Goal: Task Accomplishment & Management: Use online tool/utility

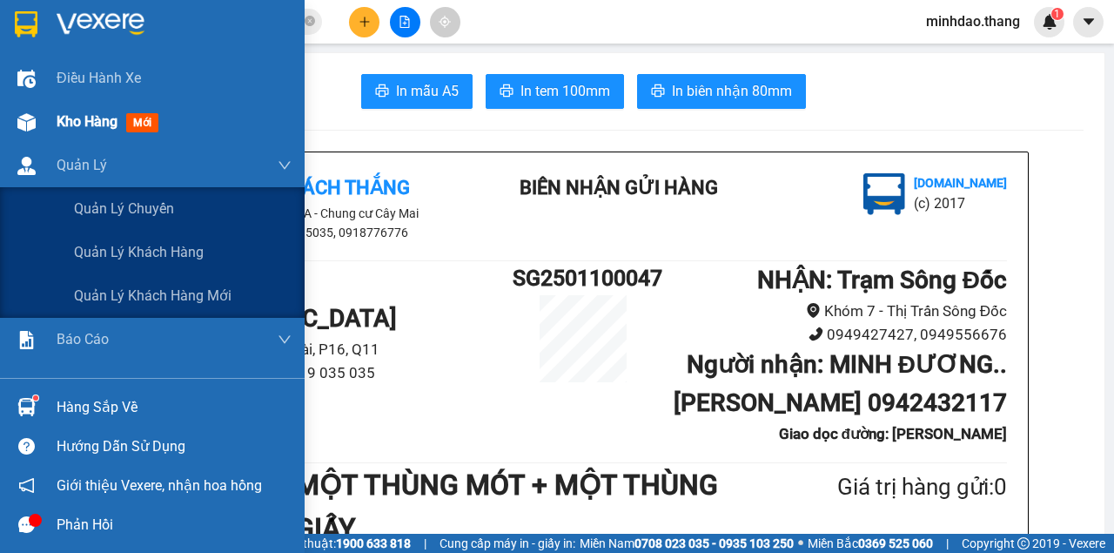
scroll to position [348, 0]
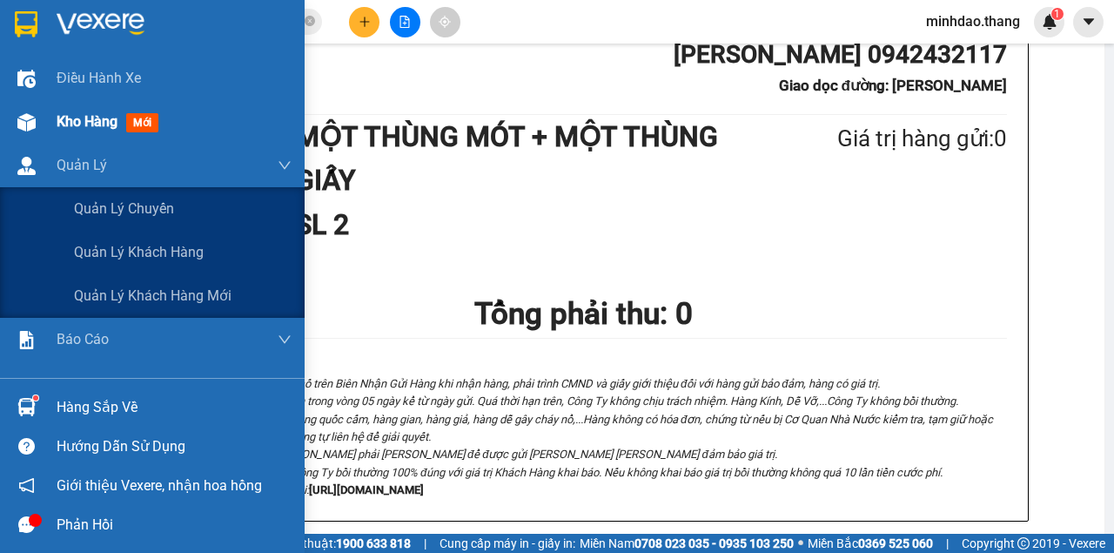
click at [24, 130] on div at bounding box center [26, 122] width 30 height 30
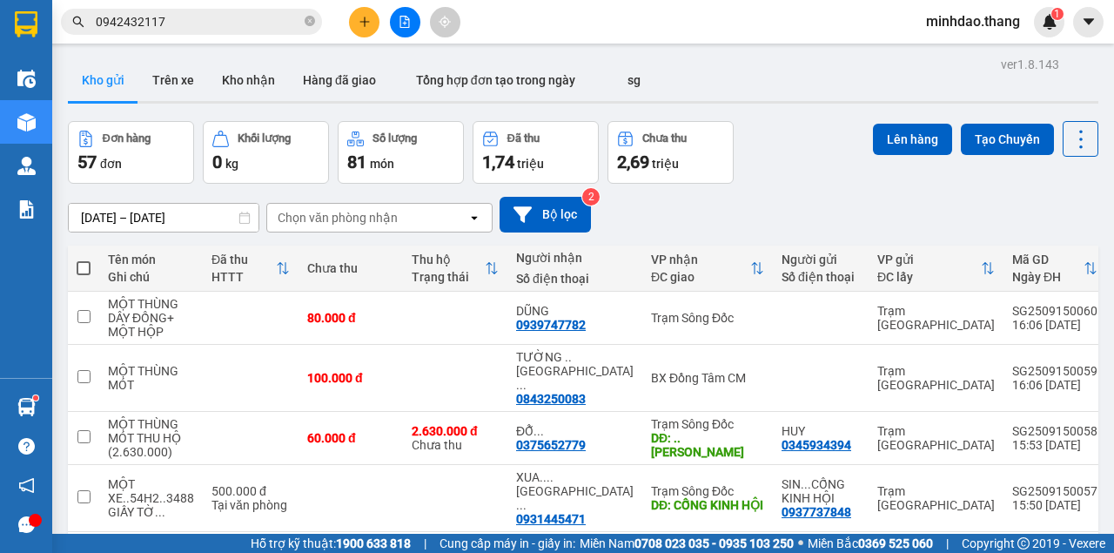
click at [370, 23] on button at bounding box center [364, 22] width 30 height 30
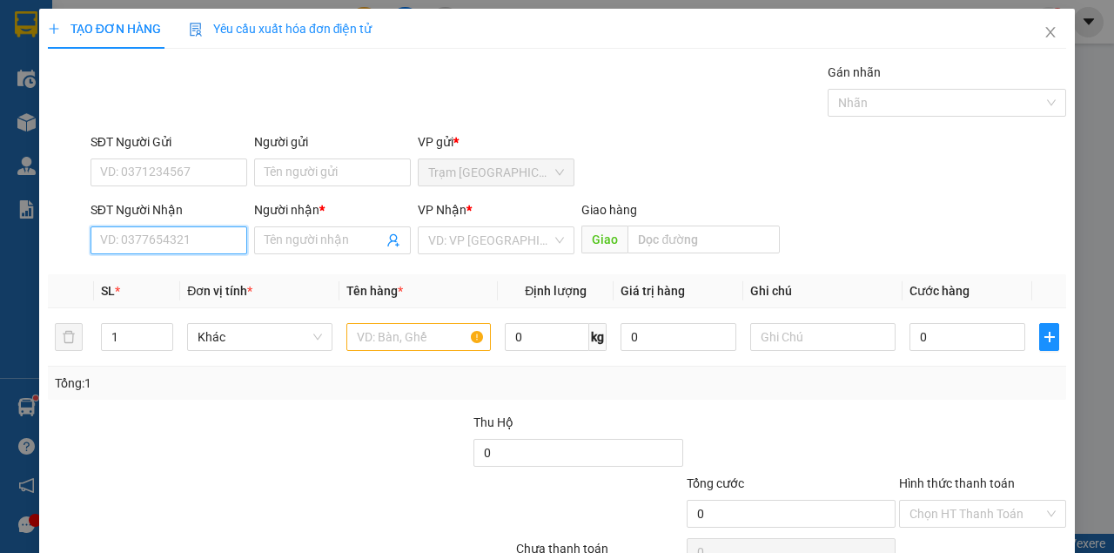
click at [157, 232] on input "SĐT Người Nhận" at bounding box center [169, 240] width 157 height 28
type input "0961145853"
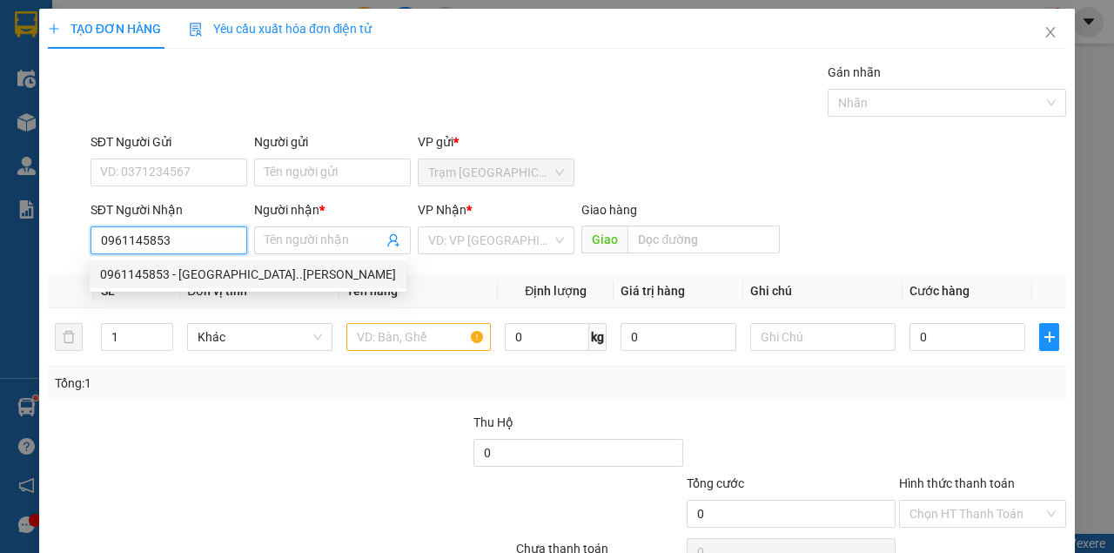
click at [181, 276] on div "0961145853 - LA TRƯỜNG SƠN..TRẦN VĂN THỜI" at bounding box center [248, 274] width 296 height 19
type input "LA TRƯỜNG SƠN..TRẦN VĂN THỜI"
type input ".TRẦN VĂN THỜI"
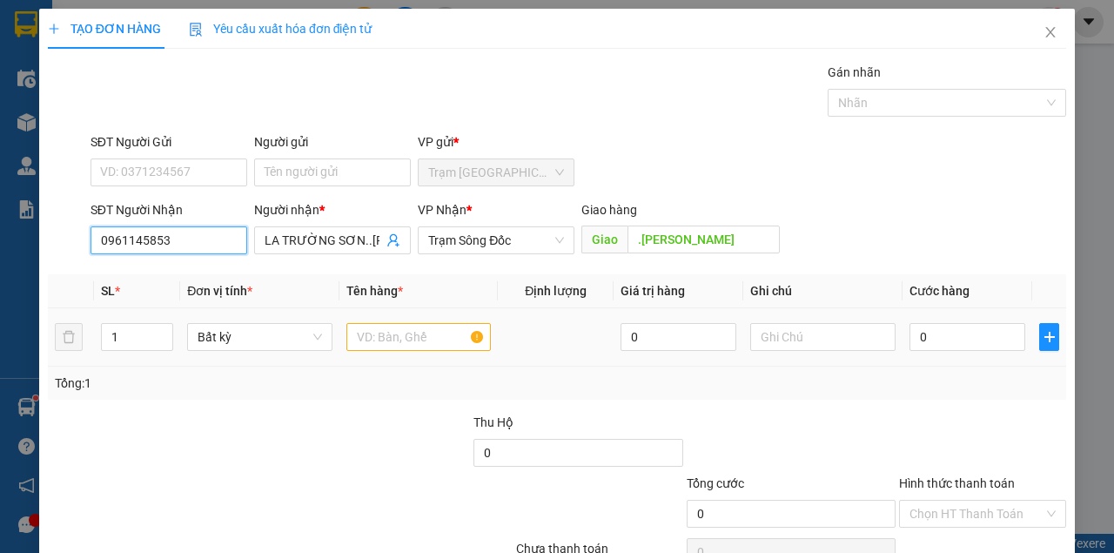
type input "0961145853"
click at [397, 341] on input "text" at bounding box center [418, 337] width 145 height 28
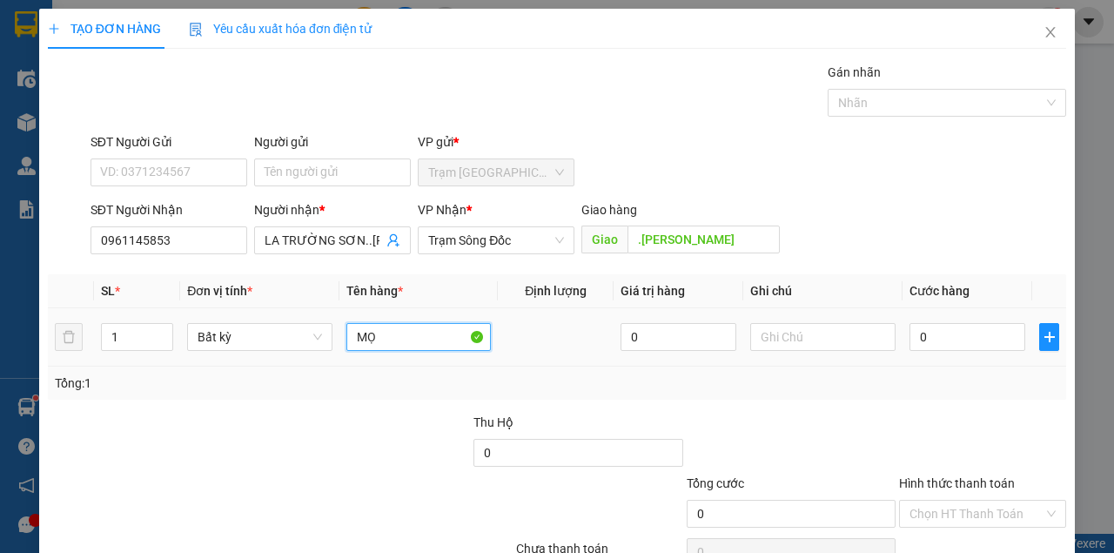
type input "M"
type input "MỘT HỘP MÀU TRẮNG"
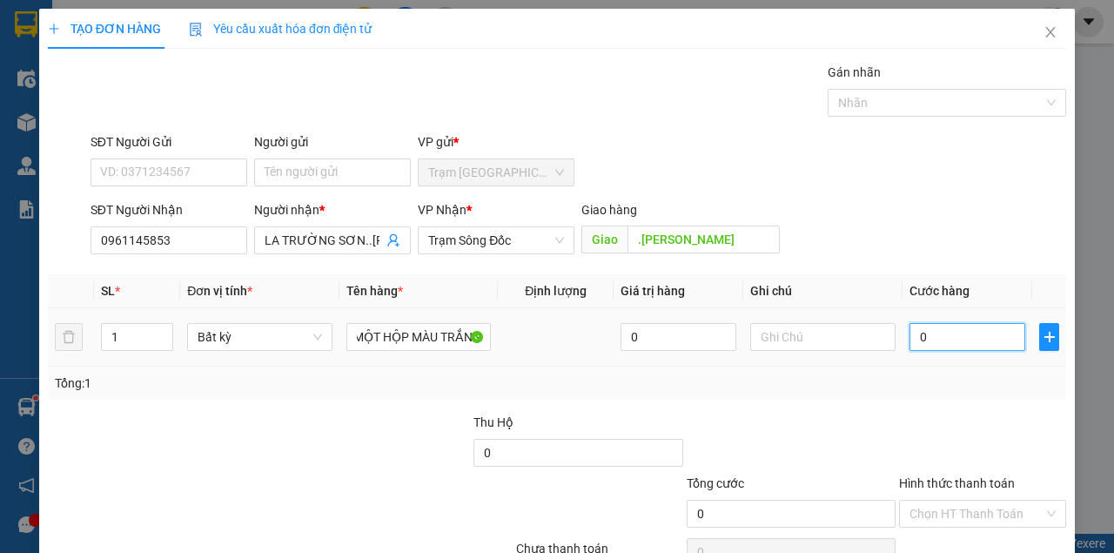
scroll to position [0, 0]
click at [956, 339] on input "0" at bounding box center [968, 337] width 116 height 28
type input "03"
type input "3"
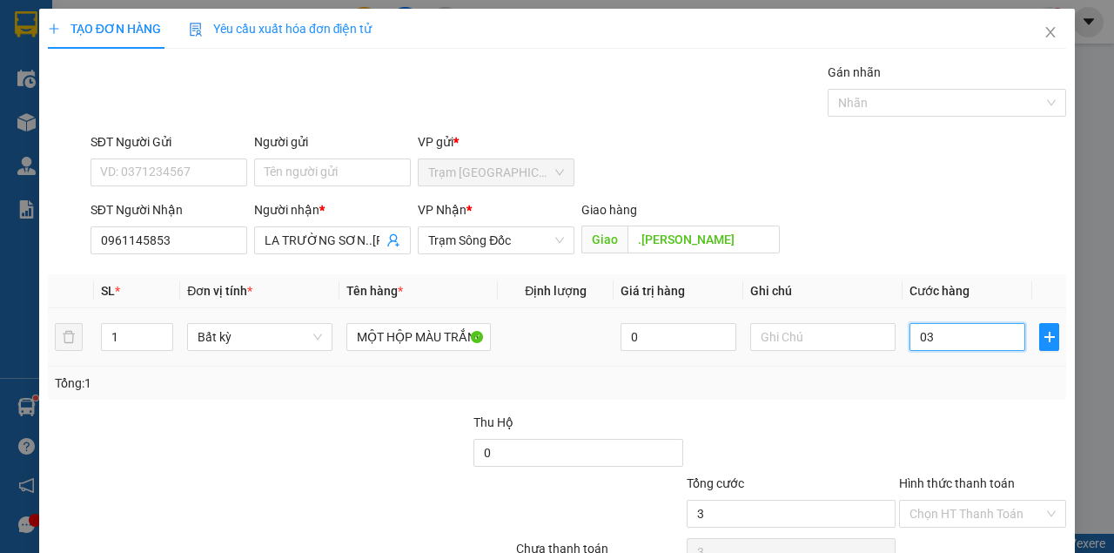
scroll to position [89, 0]
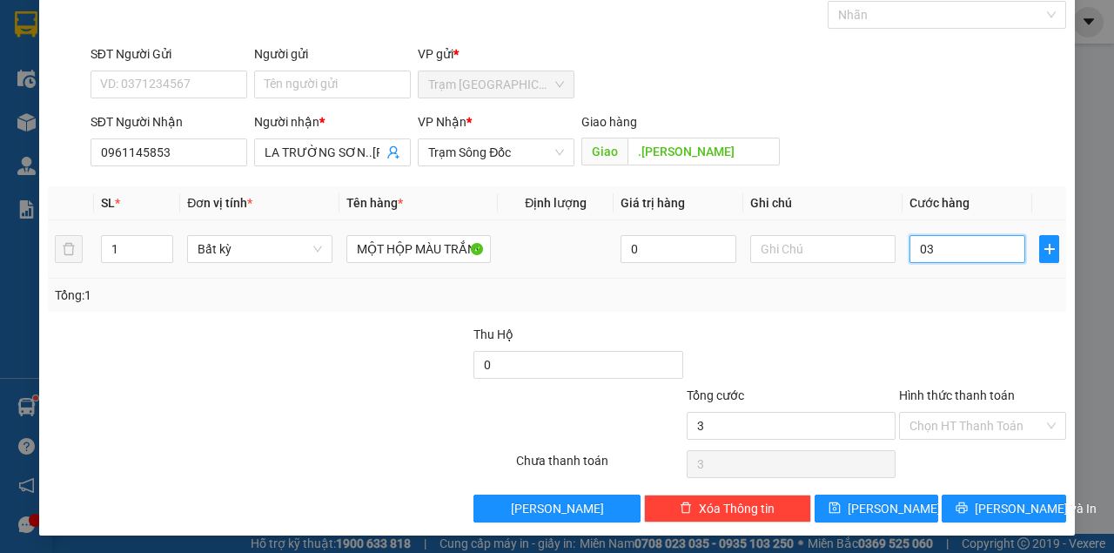
type input "030"
type input "30"
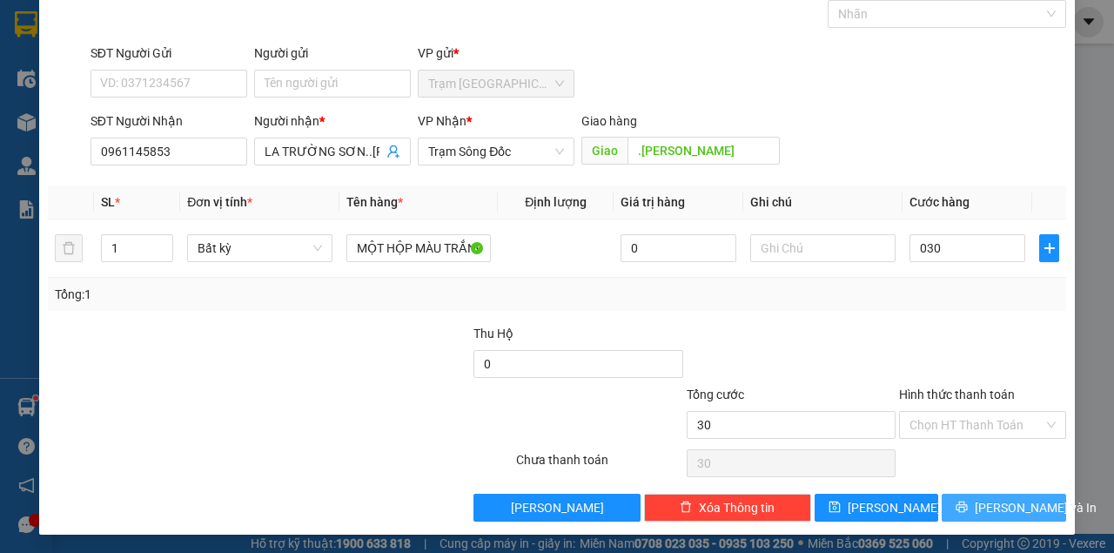
type input "30.000"
click at [942, 493] on button "Lưu và In" at bounding box center [1004, 507] width 124 height 28
click at [989, 503] on span "Lưu và In" at bounding box center [1036, 507] width 122 height 19
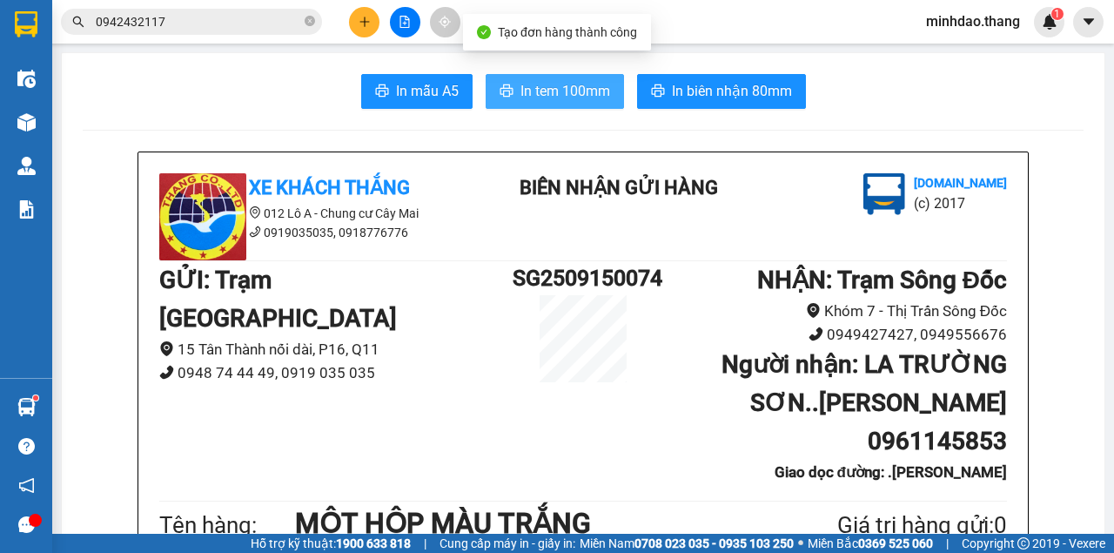
click at [586, 101] on span "In tem 100mm" at bounding box center [565, 91] width 90 height 22
click at [486, 74] on button "In tem 100mm" at bounding box center [555, 91] width 138 height 35
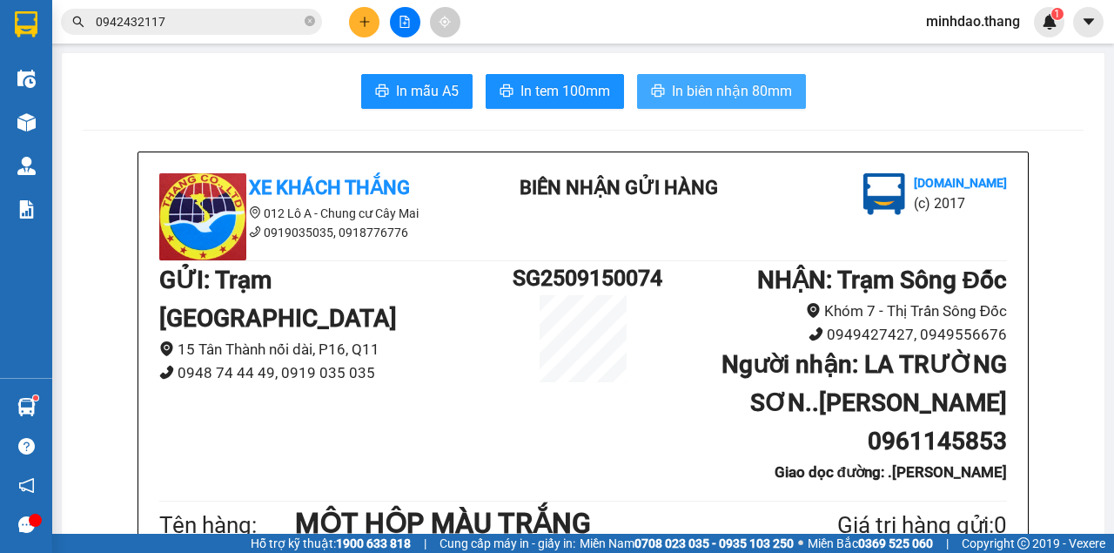
click at [717, 98] on span "In biên nhận 80mm" at bounding box center [732, 91] width 120 height 22
click at [637, 74] on button "In biên nhận 80mm" at bounding box center [721, 91] width 169 height 35
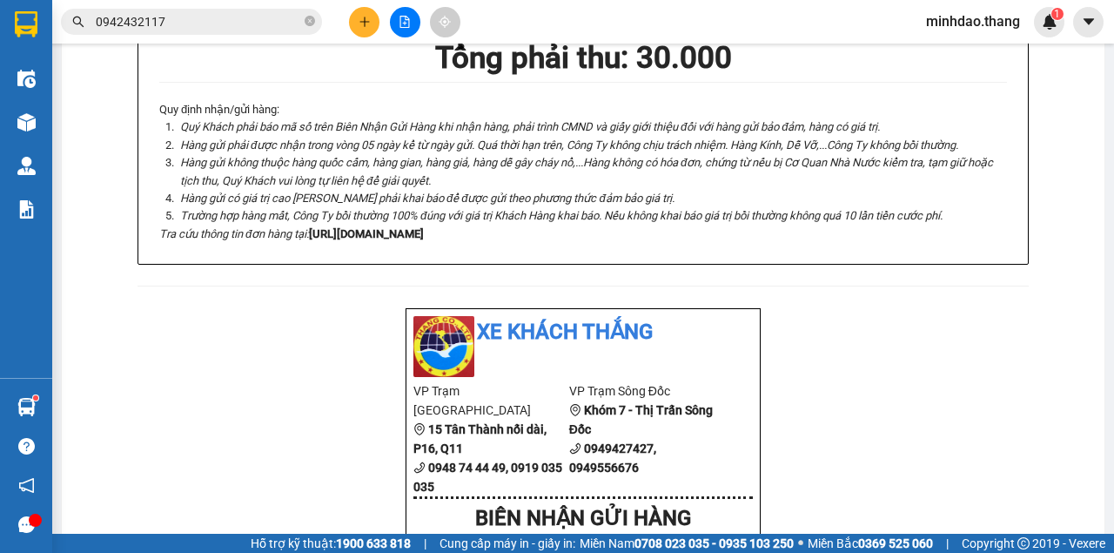
scroll to position [580, 0]
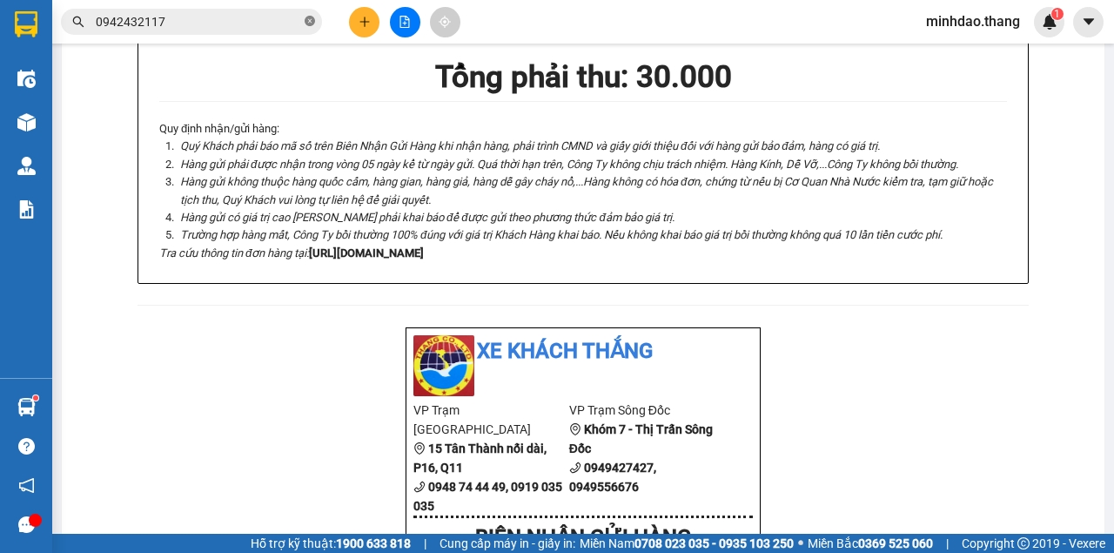
click at [308, 20] on icon "close-circle" at bounding box center [310, 21] width 10 height 10
click at [268, 24] on input "text" at bounding box center [198, 21] width 205 height 19
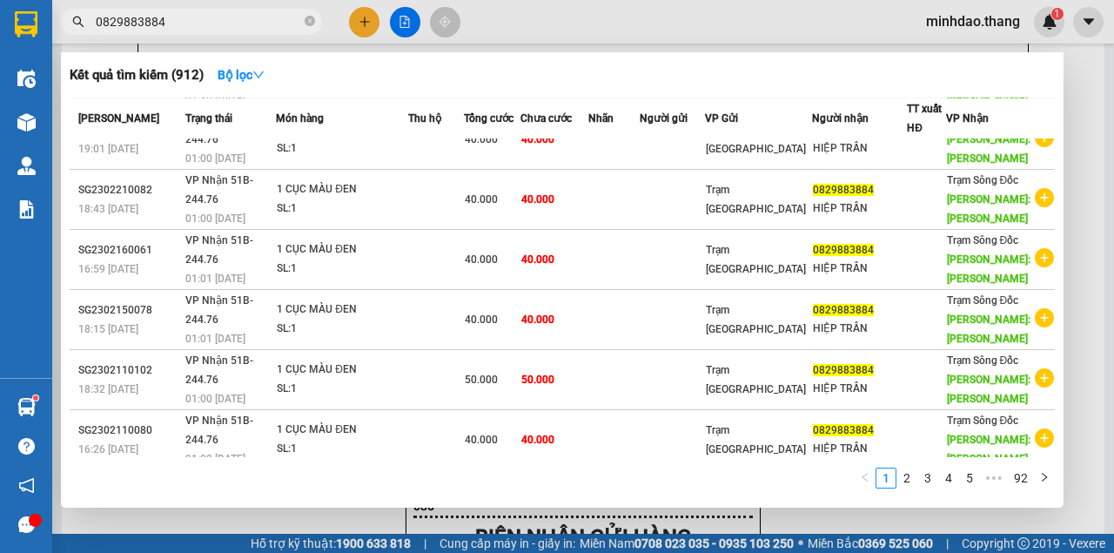
scroll to position [290, 0]
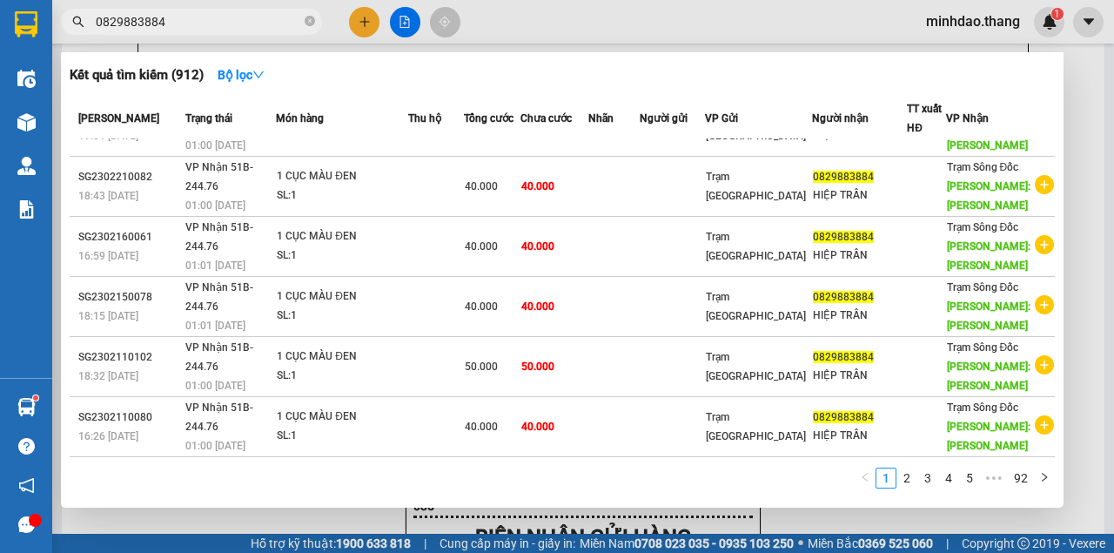
type input "0829883884"
click at [588, 97] on td "40.000" at bounding box center [554, 67] width 68 height 60
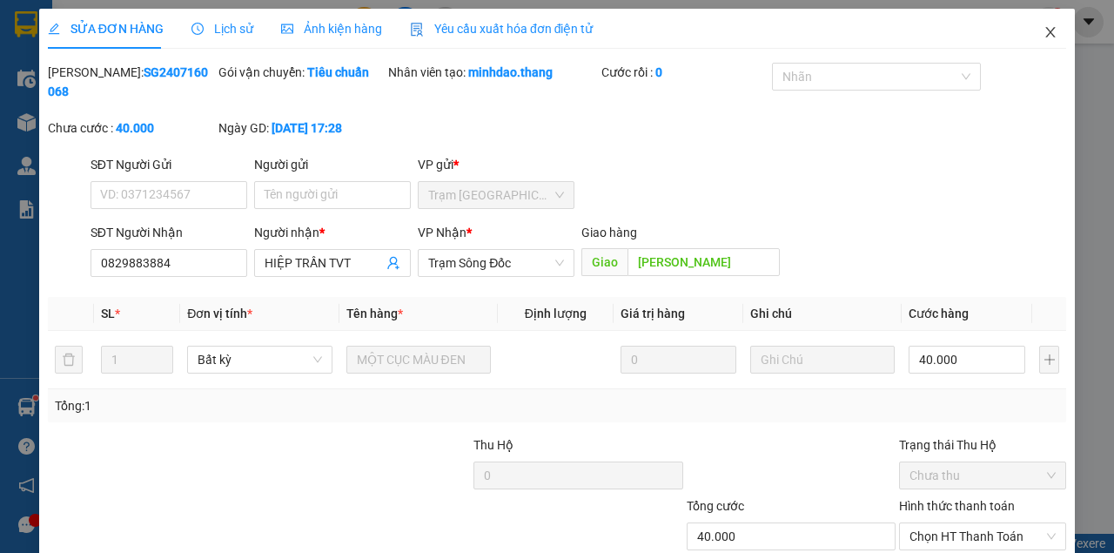
click at [1044, 30] on icon "close" at bounding box center [1051, 32] width 14 height 14
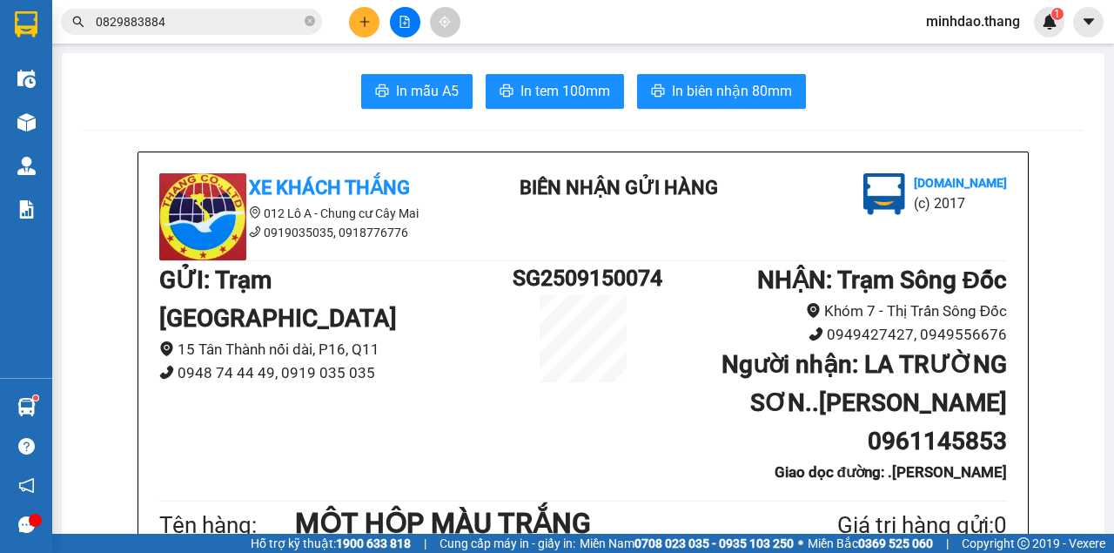
click at [269, 30] on input "0829883884" at bounding box center [198, 21] width 205 height 19
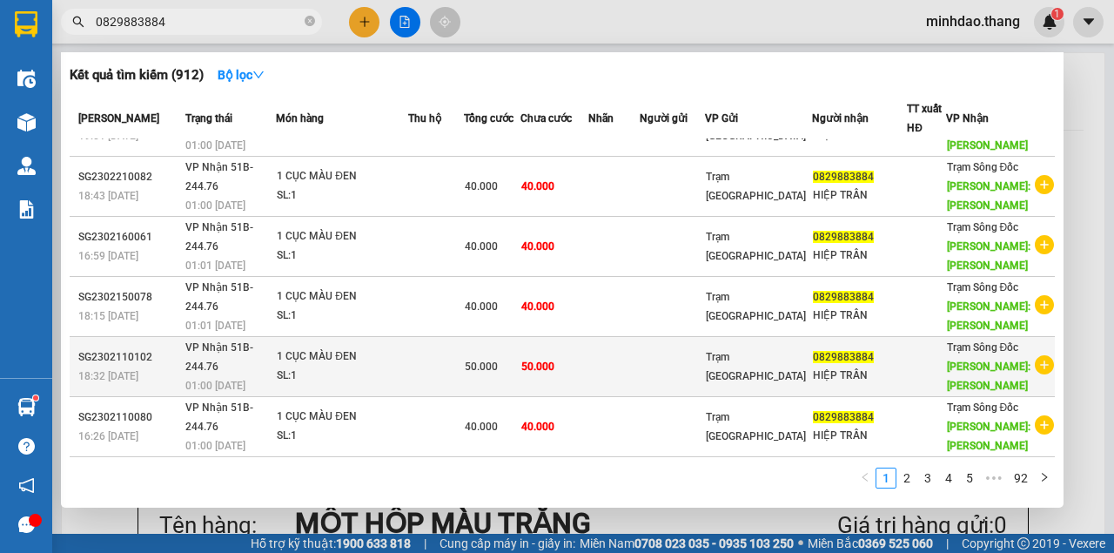
scroll to position [677, 0]
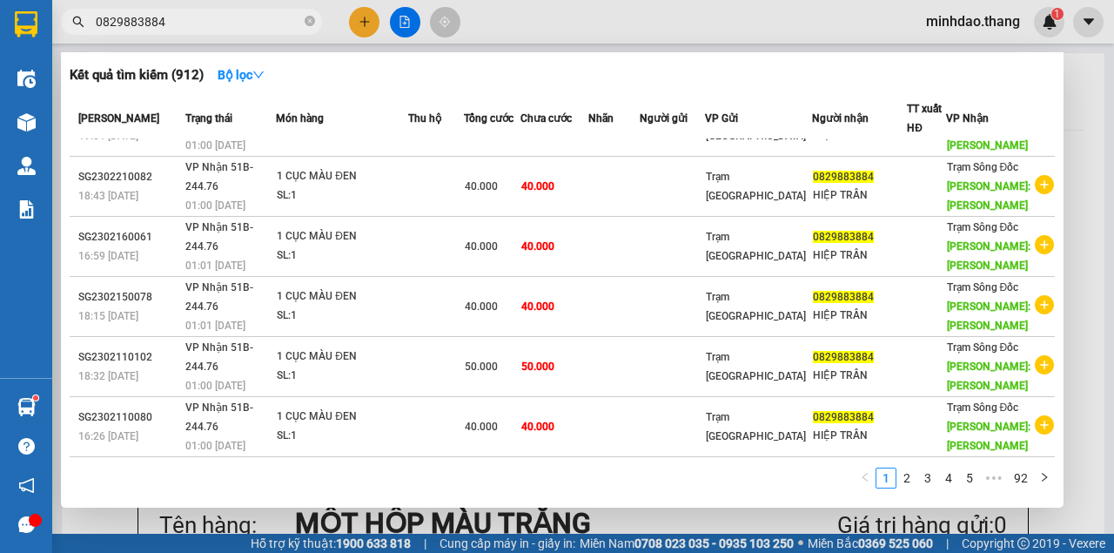
click at [915, 478] on link "2" at bounding box center [906, 477] width 19 height 19
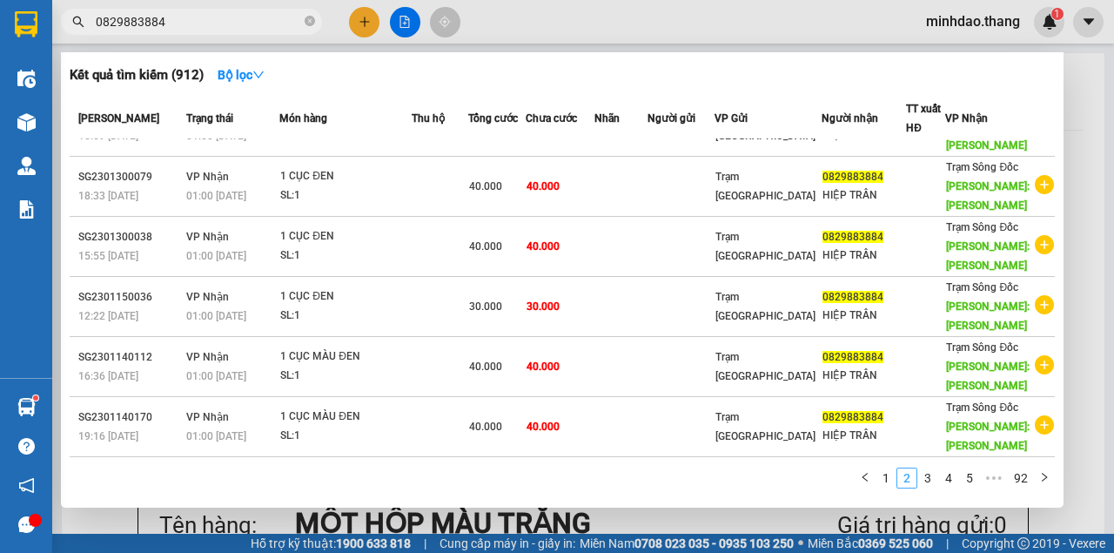
click at [915, 478] on link "2" at bounding box center [906, 477] width 19 height 19
click at [919, 479] on li "3" at bounding box center [927, 477] width 21 height 21
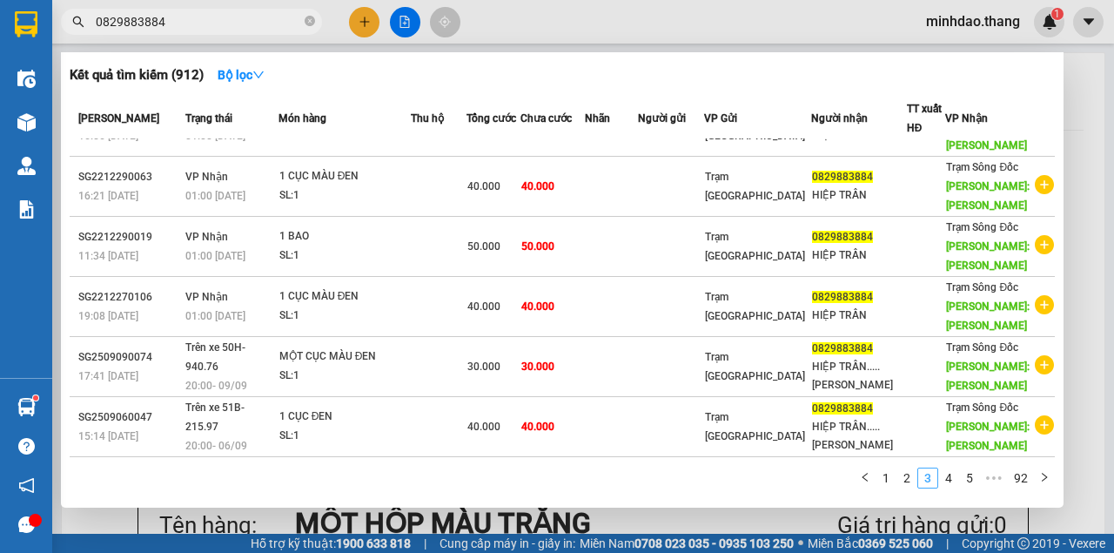
click at [927, 478] on link "3" at bounding box center [927, 477] width 19 height 19
click at [943, 480] on link "4" at bounding box center [948, 477] width 19 height 19
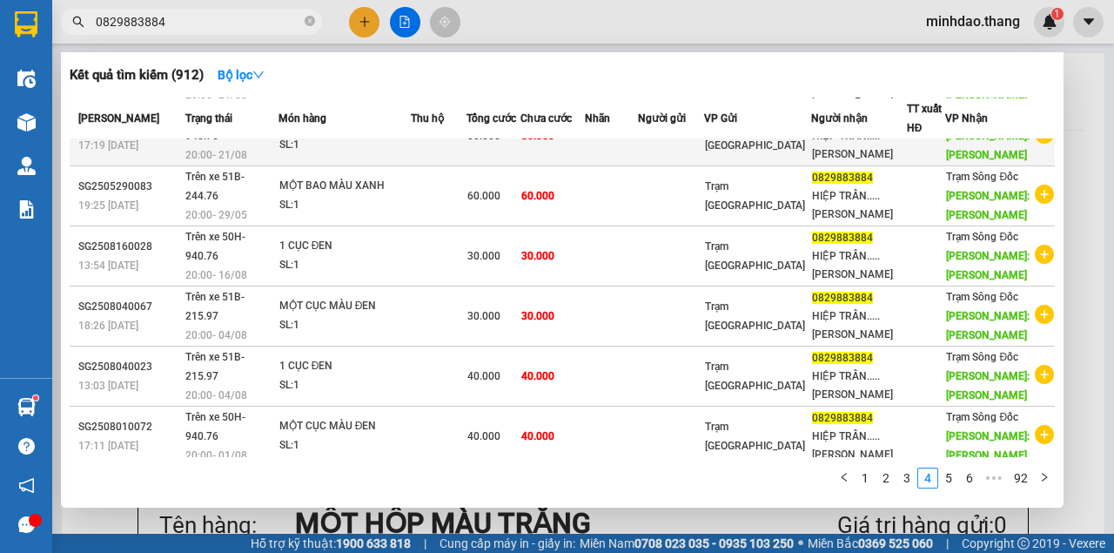
scroll to position [155, 0]
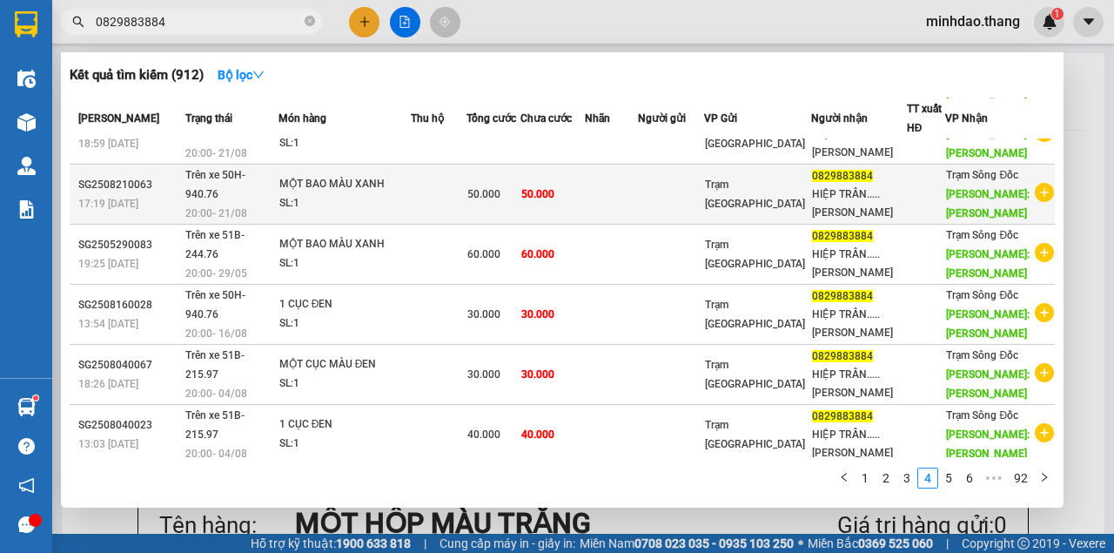
click at [554, 200] on span "50.000" at bounding box center [537, 194] width 33 height 12
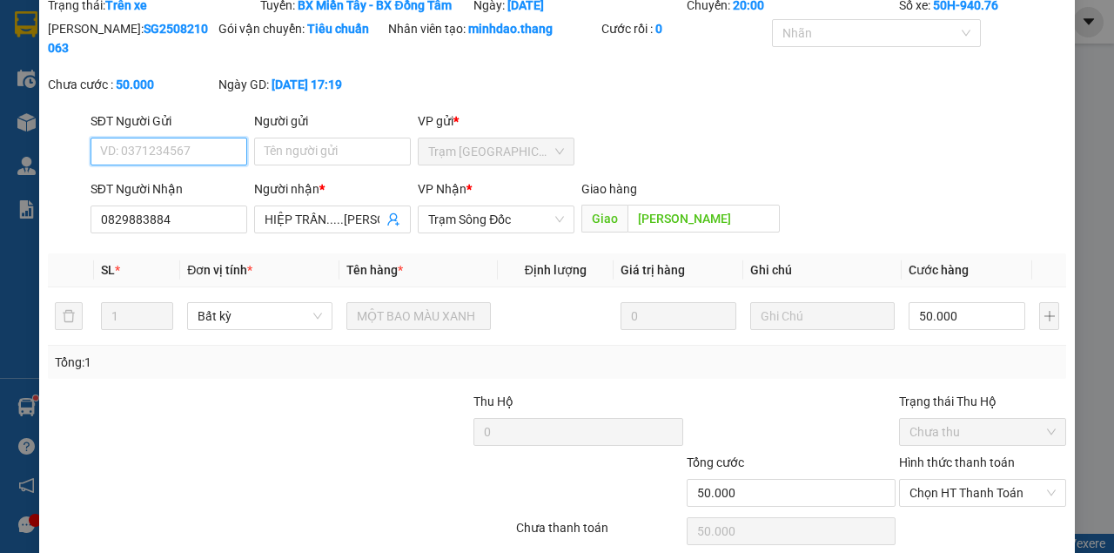
scroll to position [136, 0]
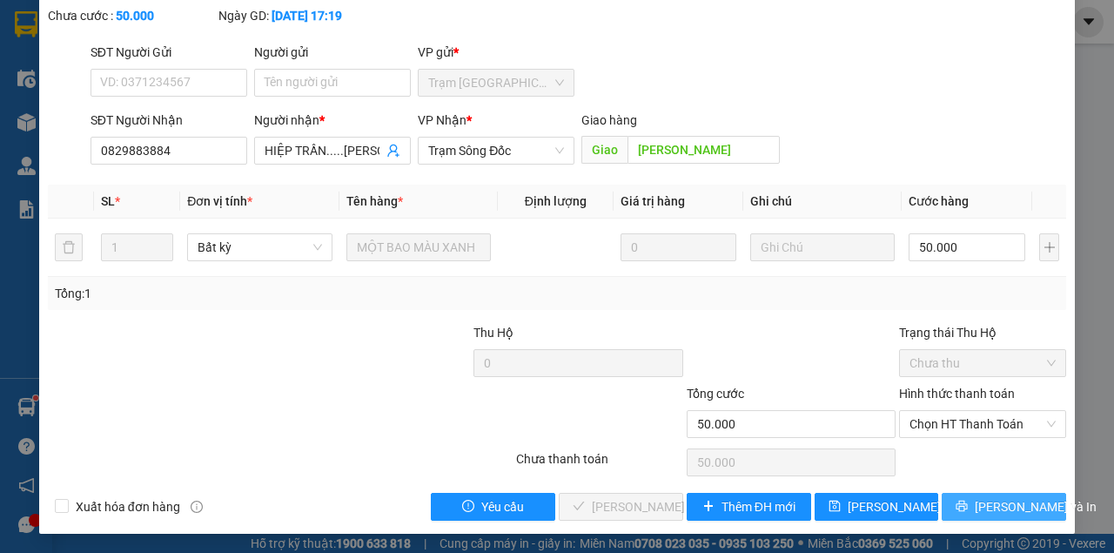
click at [983, 497] on span "Lưu và In" at bounding box center [1036, 506] width 122 height 19
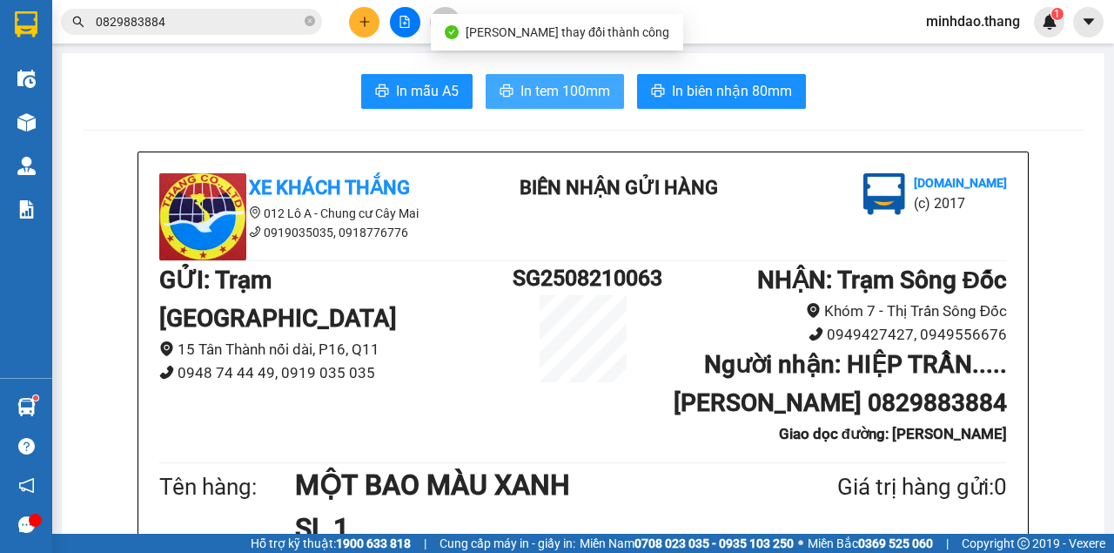
click at [576, 96] on span "In tem 100mm" at bounding box center [565, 91] width 90 height 22
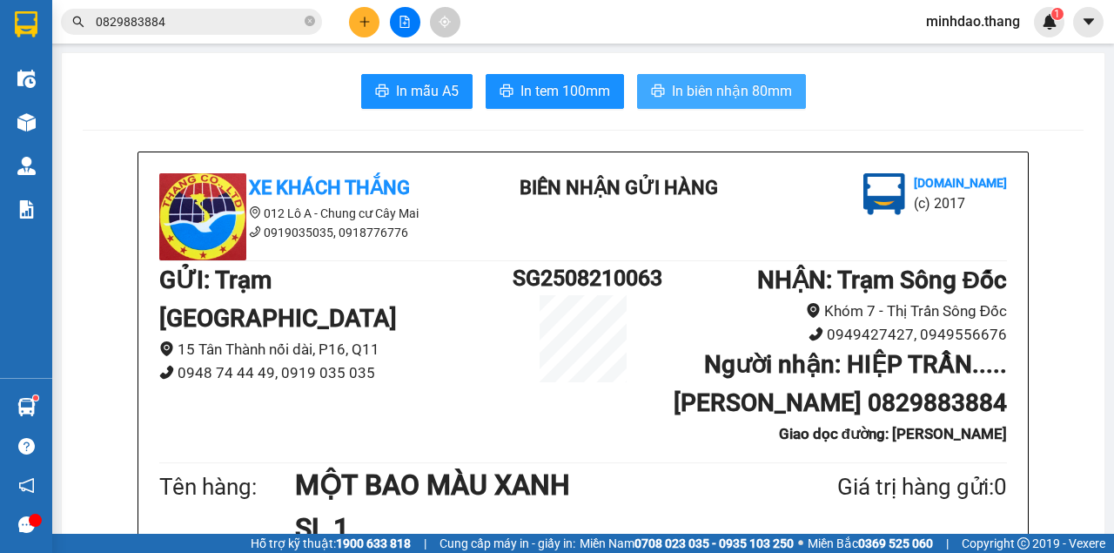
click at [732, 89] on span "In biên nhận 80mm" at bounding box center [732, 91] width 120 height 22
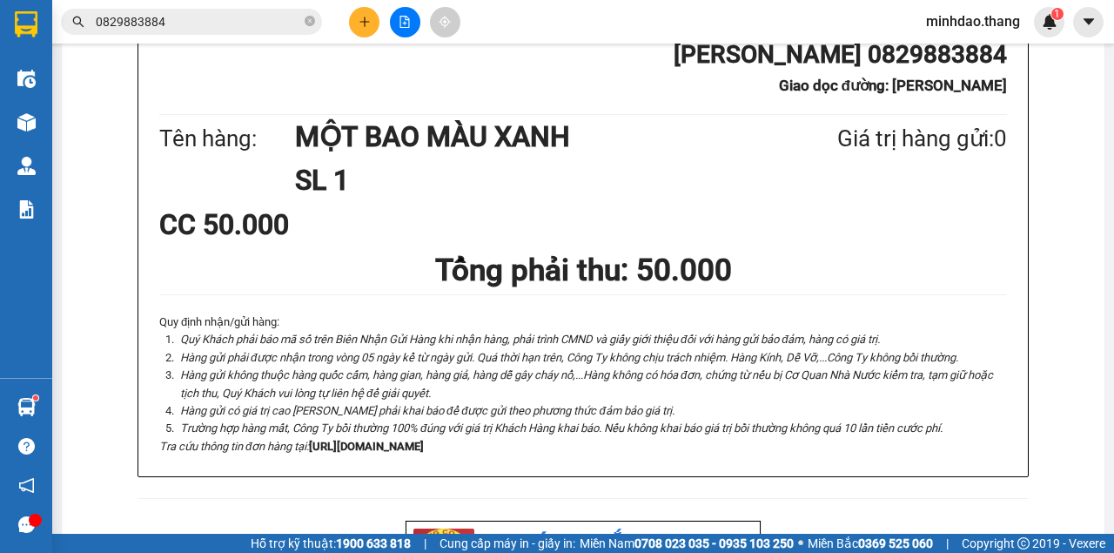
scroll to position [547, 0]
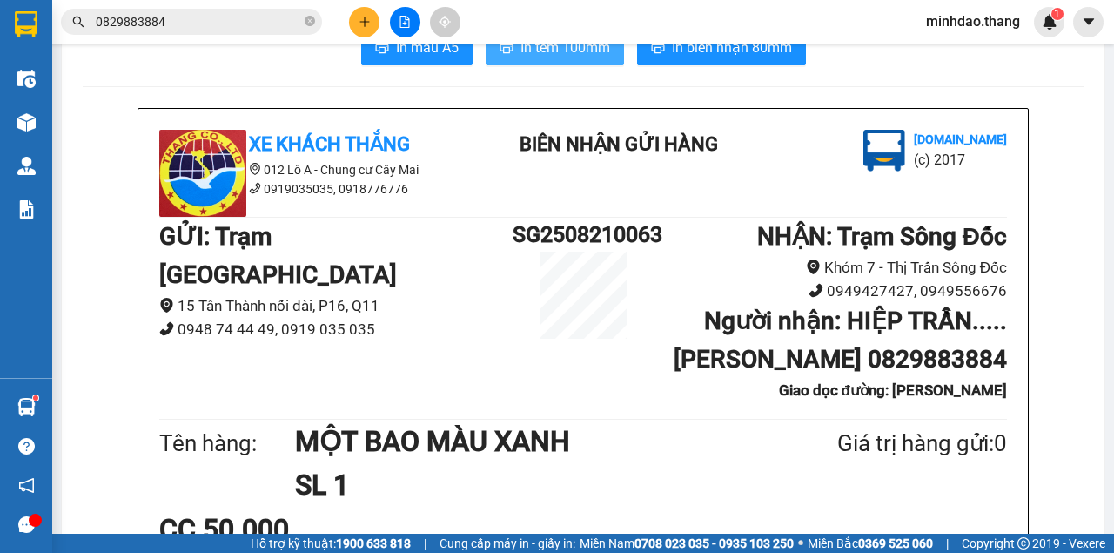
scroll to position [0, 0]
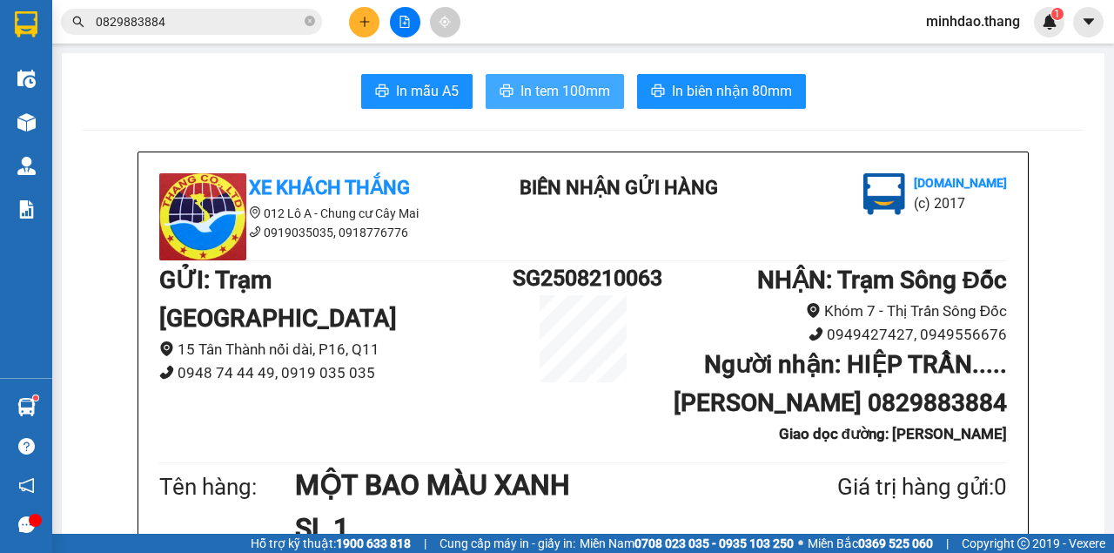
click at [583, 89] on span "In tem 100mm" at bounding box center [565, 91] width 90 height 22
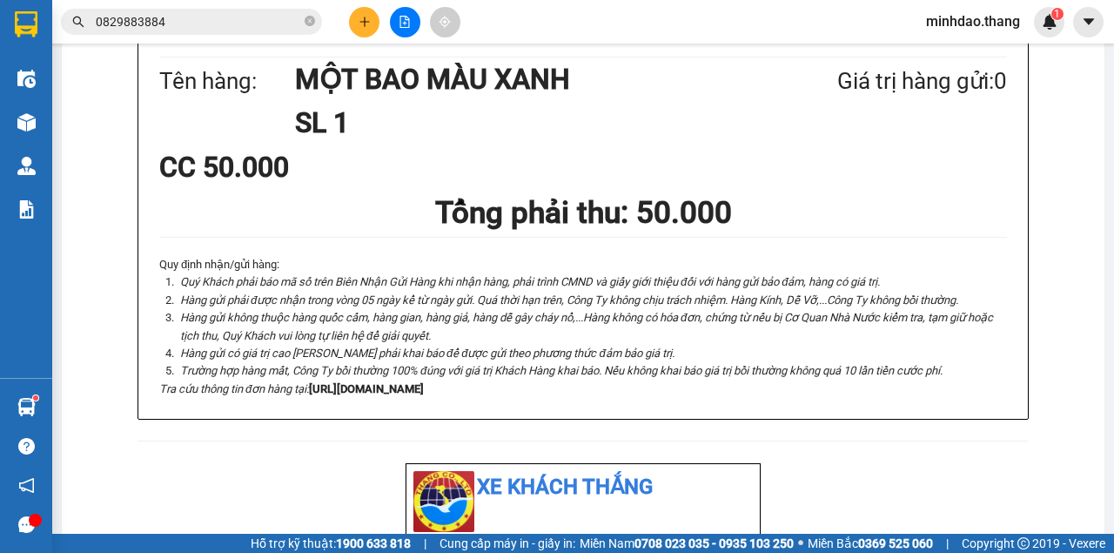
scroll to position [537, 0]
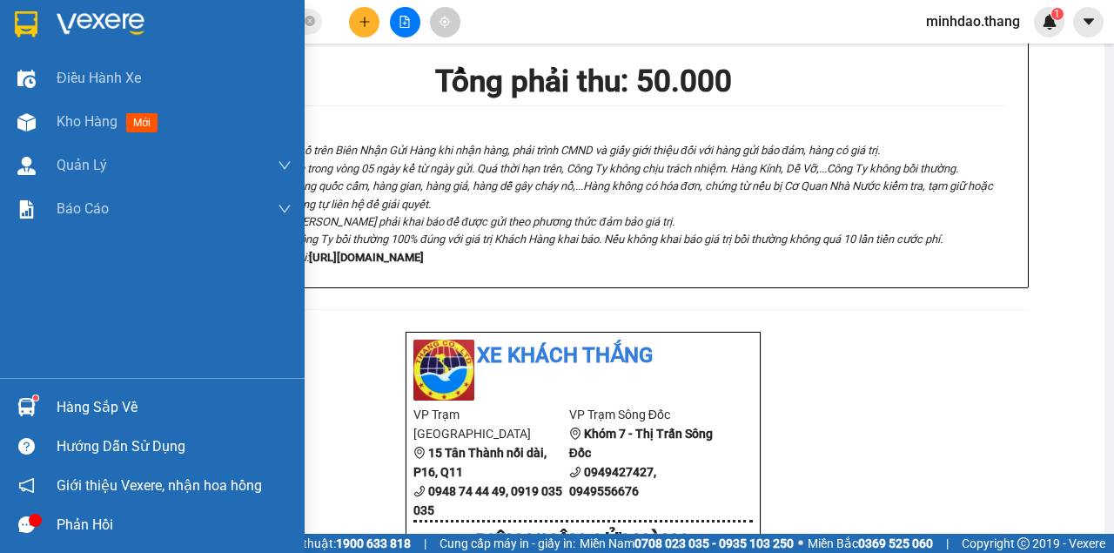
click at [106, 131] on div "Kho hàng mới" at bounding box center [111, 122] width 108 height 22
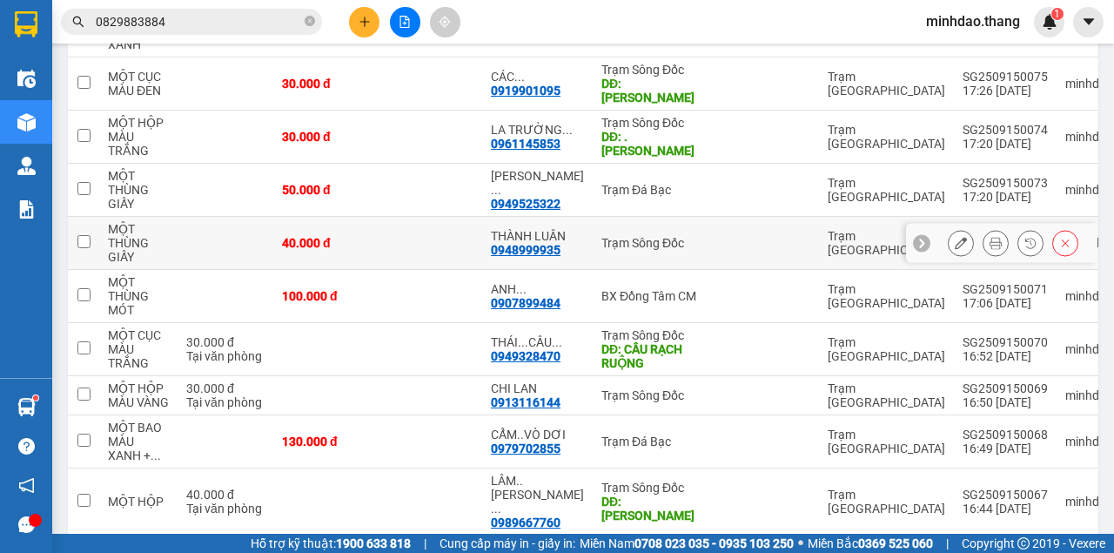
scroll to position [369, 0]
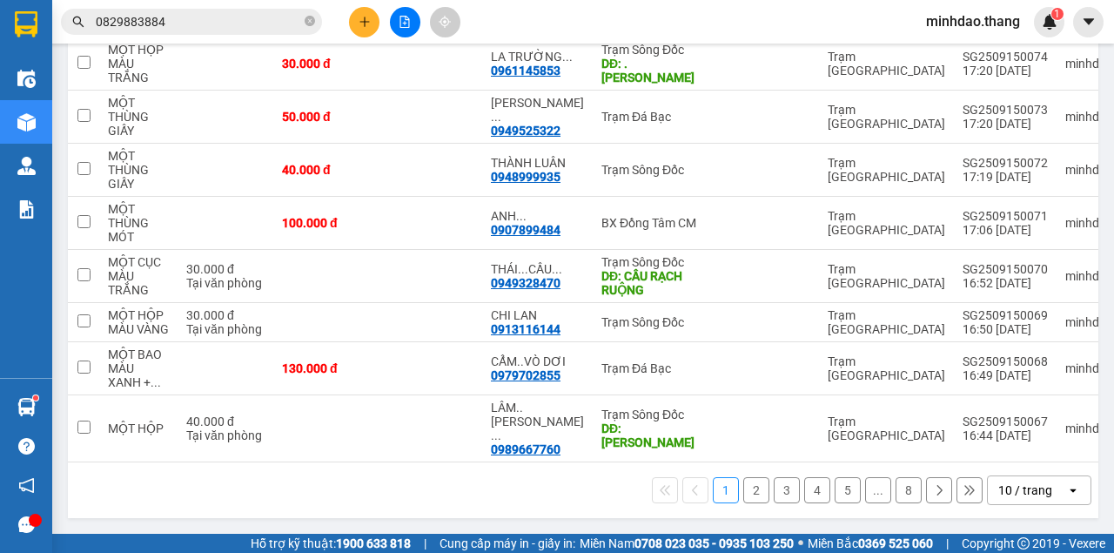
click at [1015, 490] on div "10 / trang" at bounding box center [1025, 489] width 54 height 17
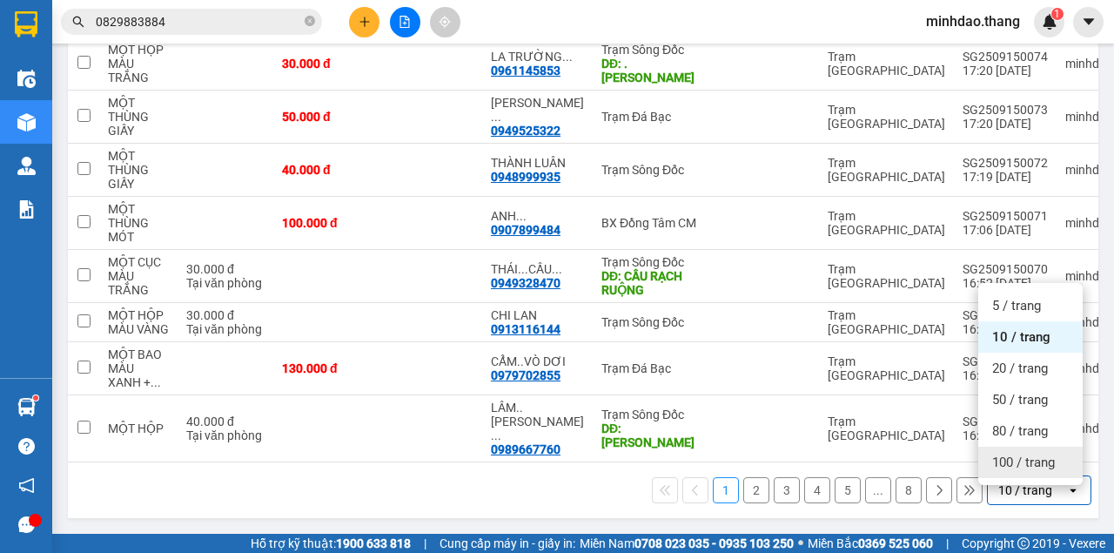
click at [1011, 456] on span "100 / trang" at bounding box center [1023, 461] width 63 height 17
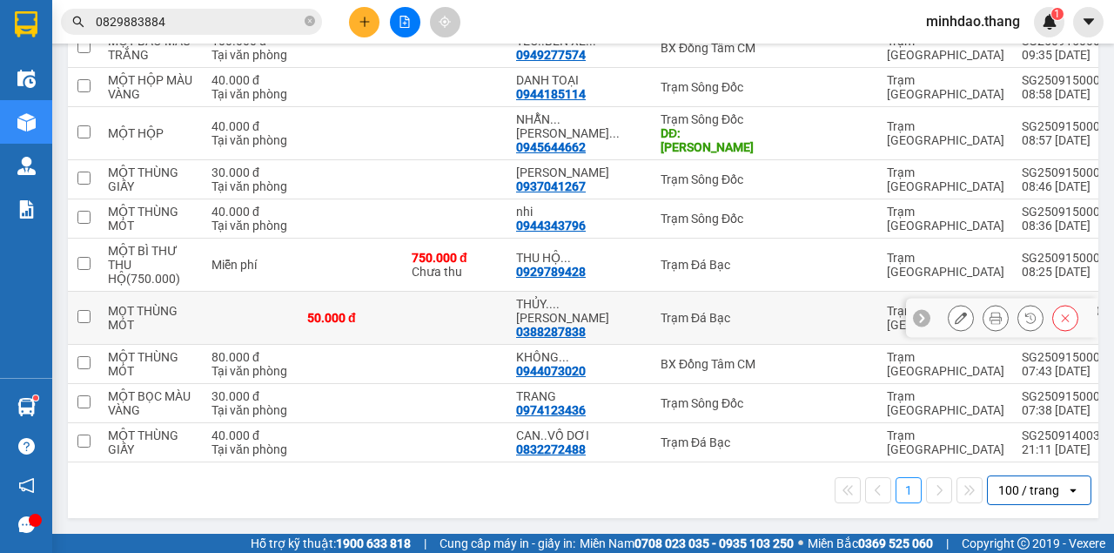
scroll to position [3615, 0]
click at [1032, 494] on div "100 / trang" at bounding box center [1028, 489] width 61 height 17
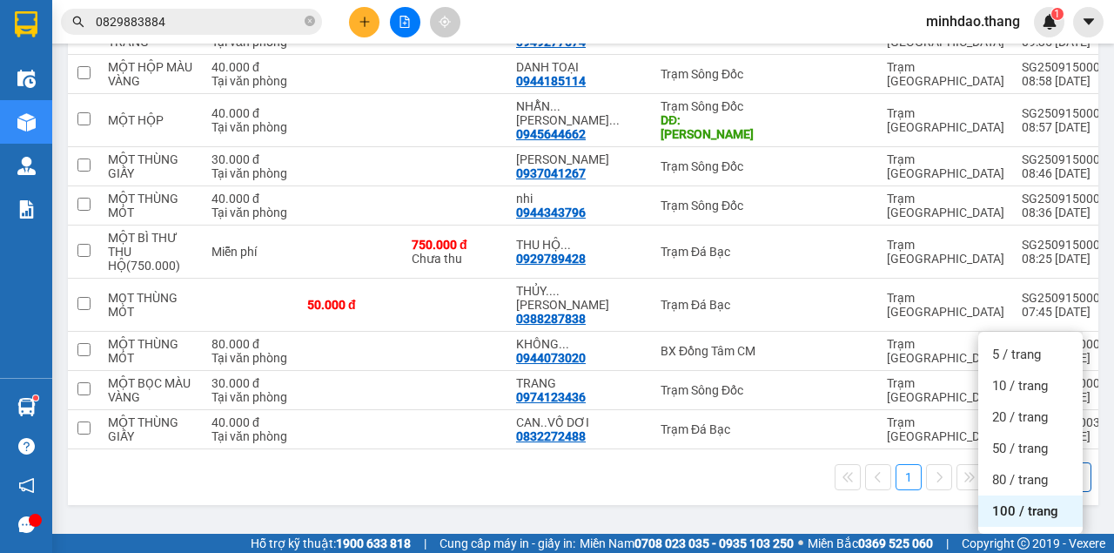
click at [1017, 495] on div "100 / trang" at bounding box center [1030, 510] width 104 height 31
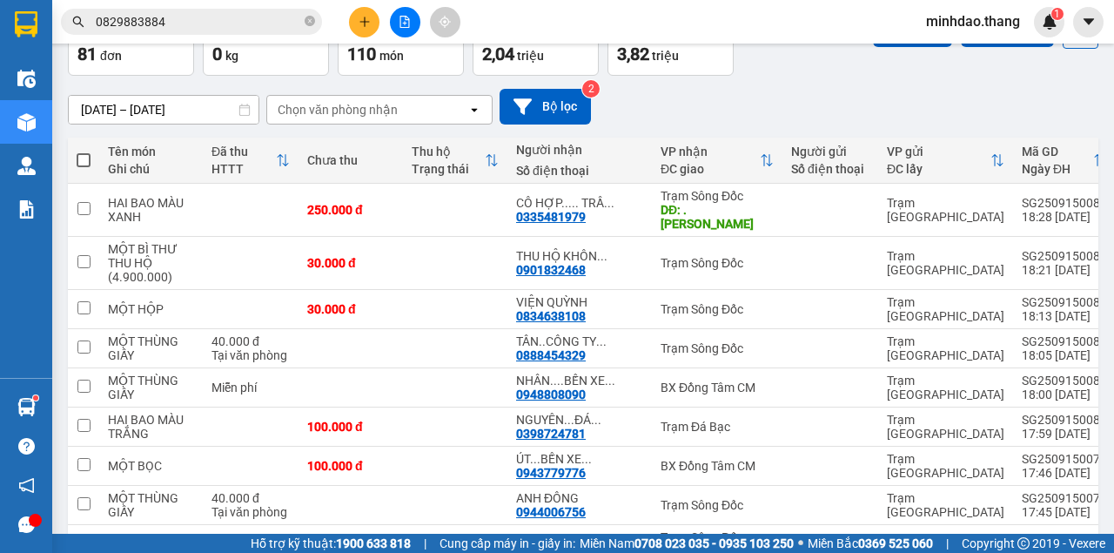
scroll to position [77, 0]
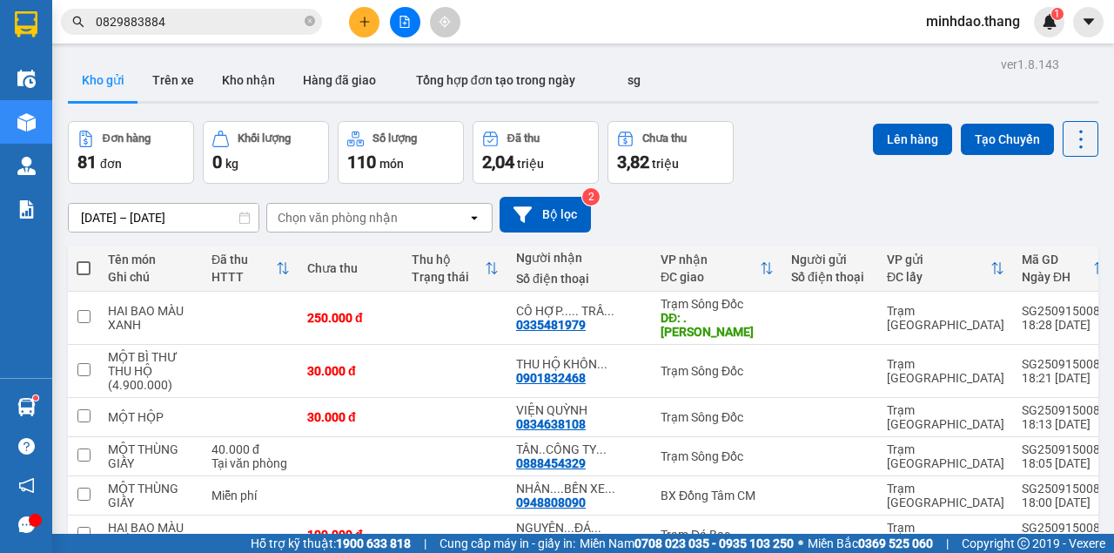
click at [90, 265] on span at bounding box center [84, 268] width 14 height 14
click at [84, 259] on input "checkbox" at bounding box center [84, 259] width 0 height 0
checkbox input "true"
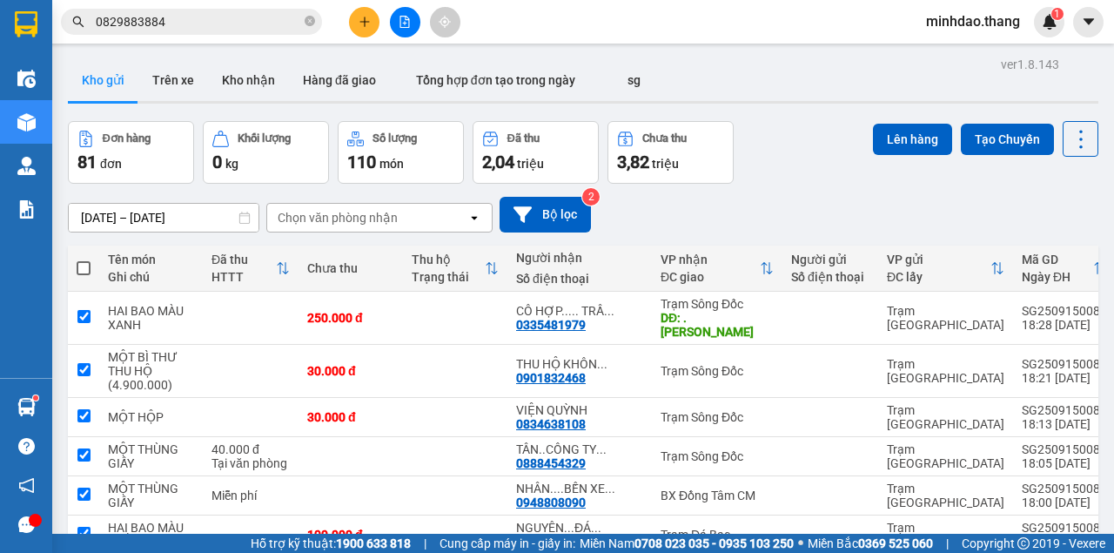
checkbox input "true"
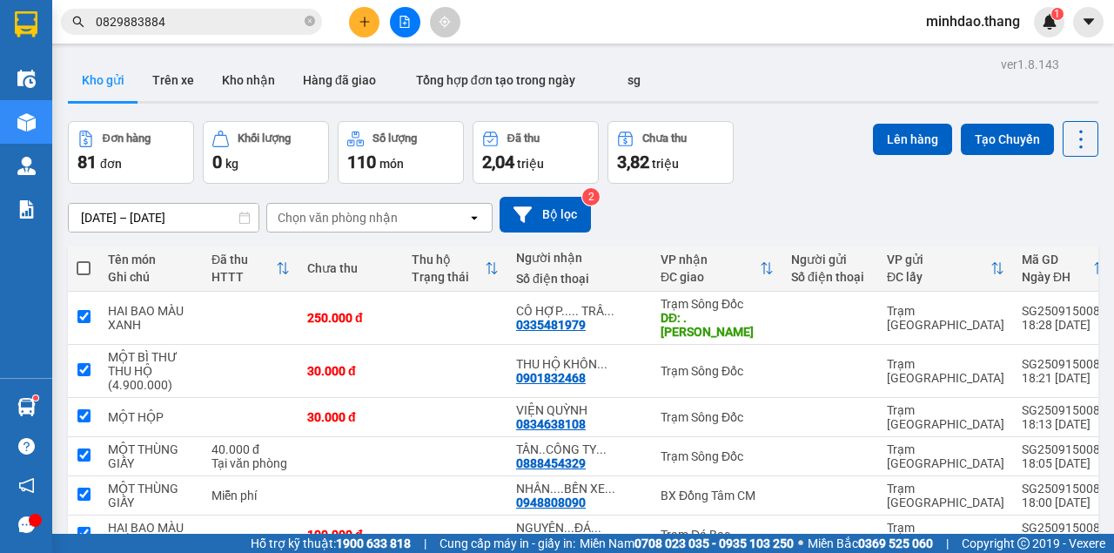
checkbox input "true"
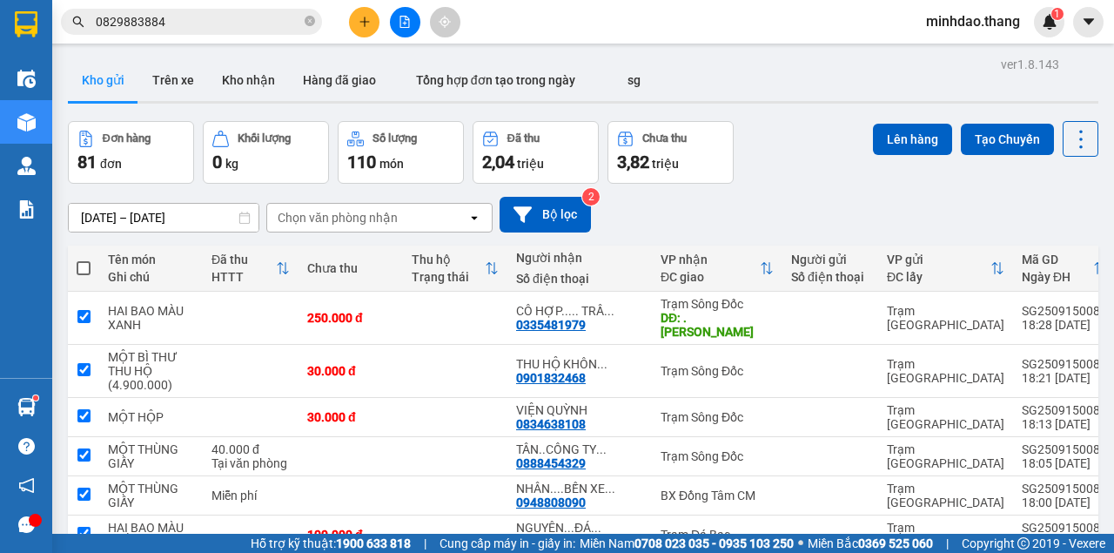
checkbox input "true"
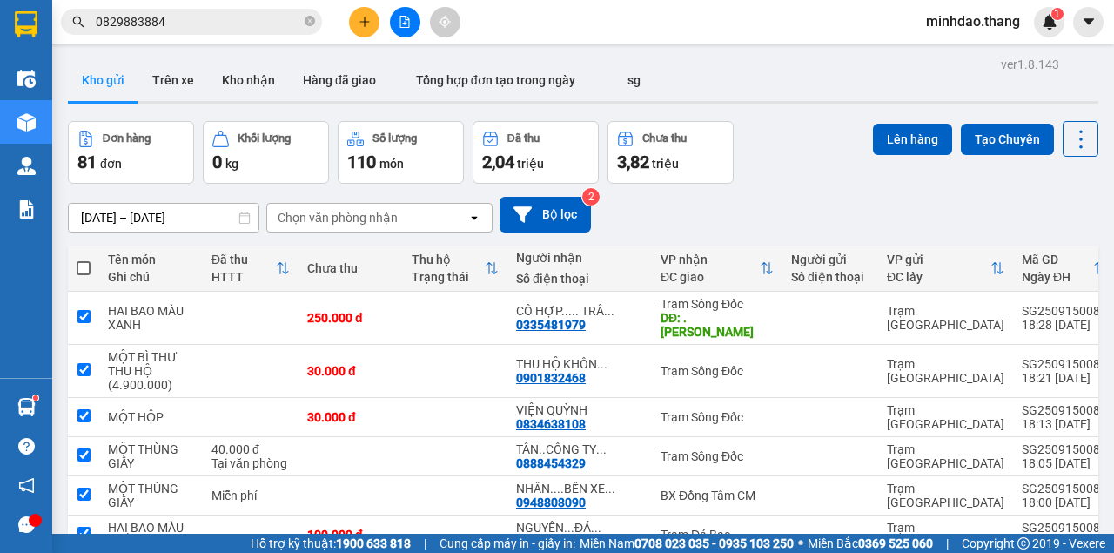
checkbox input "true"
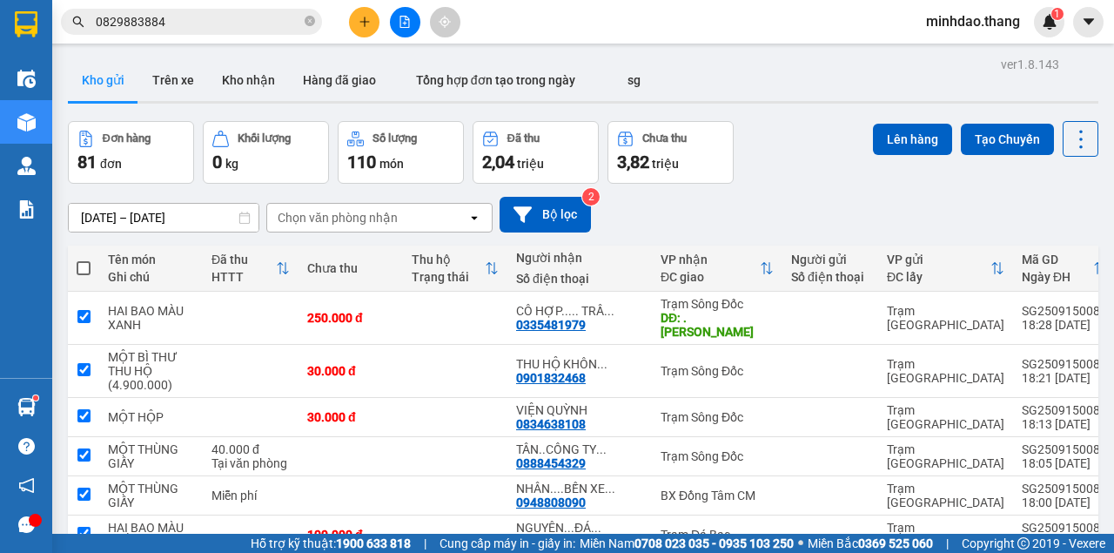
checkbox input "true"
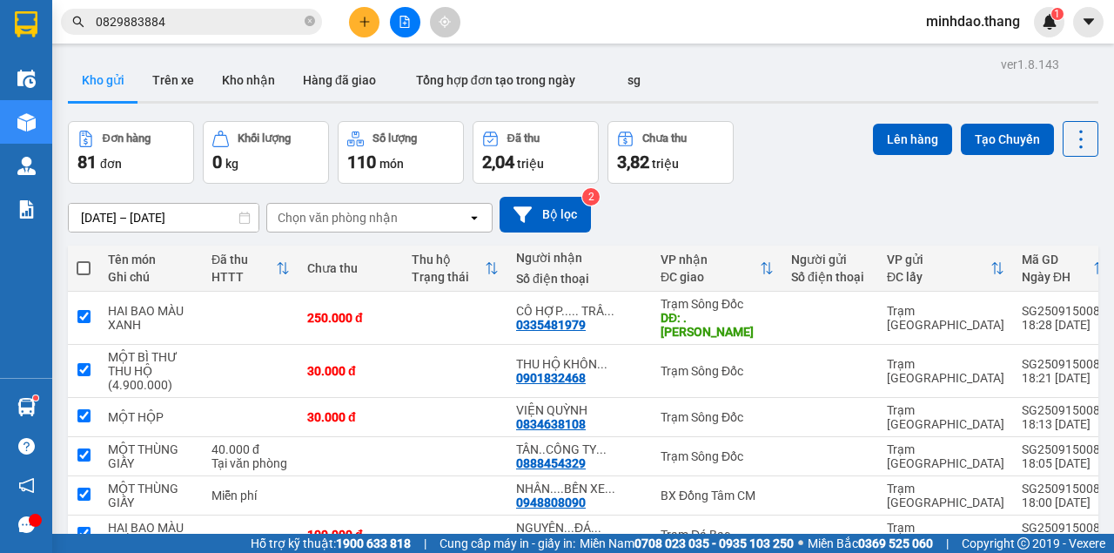
checkbox input "true"
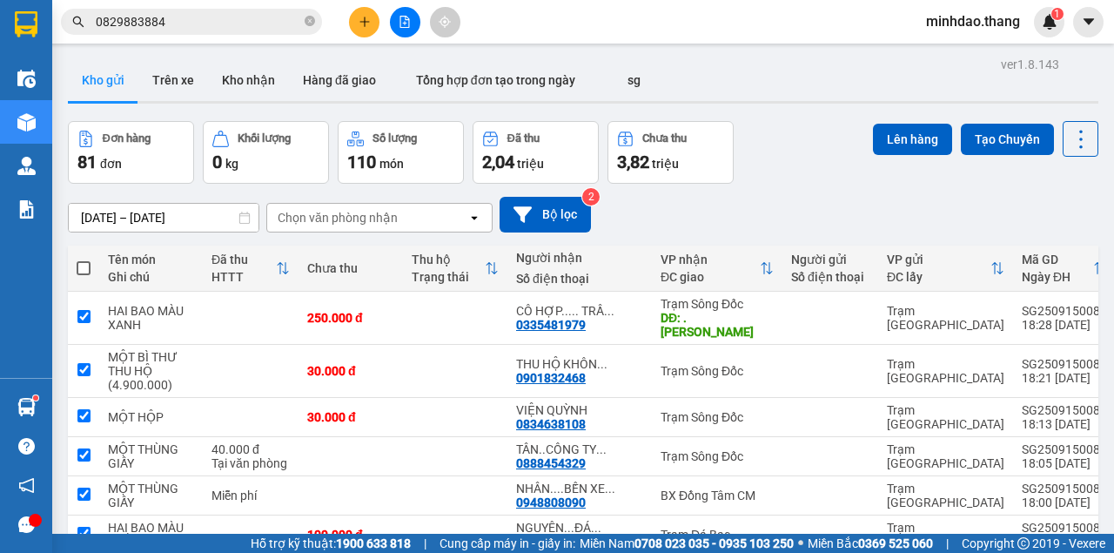
checkbox input "true"
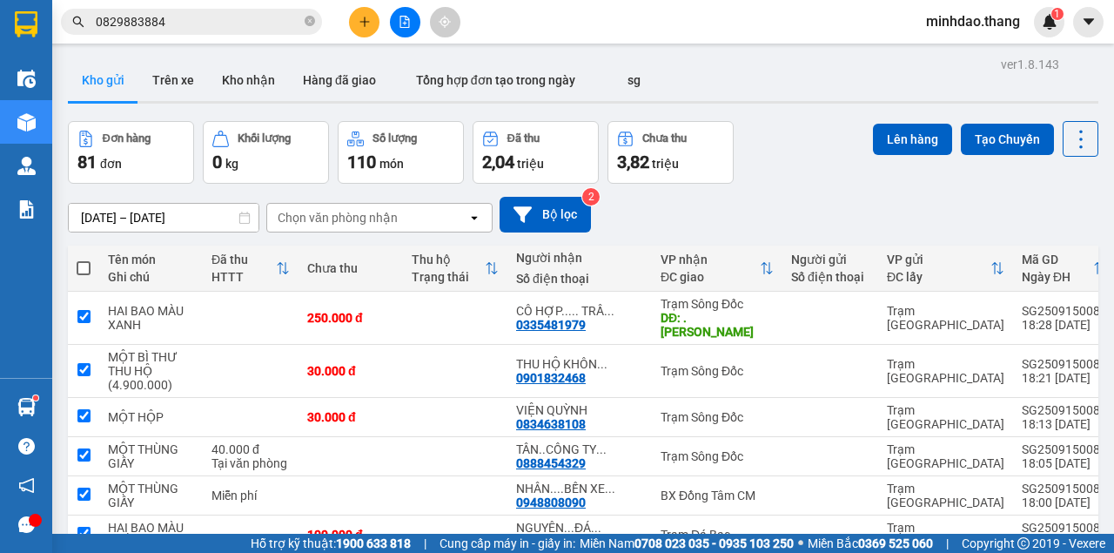
checkbox input "true"
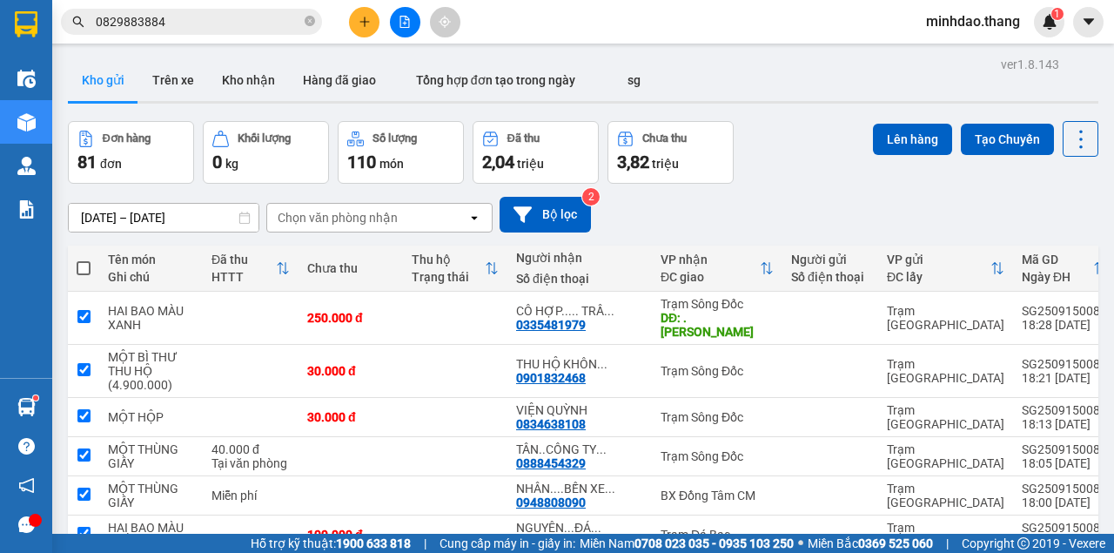
checkbox input "true"
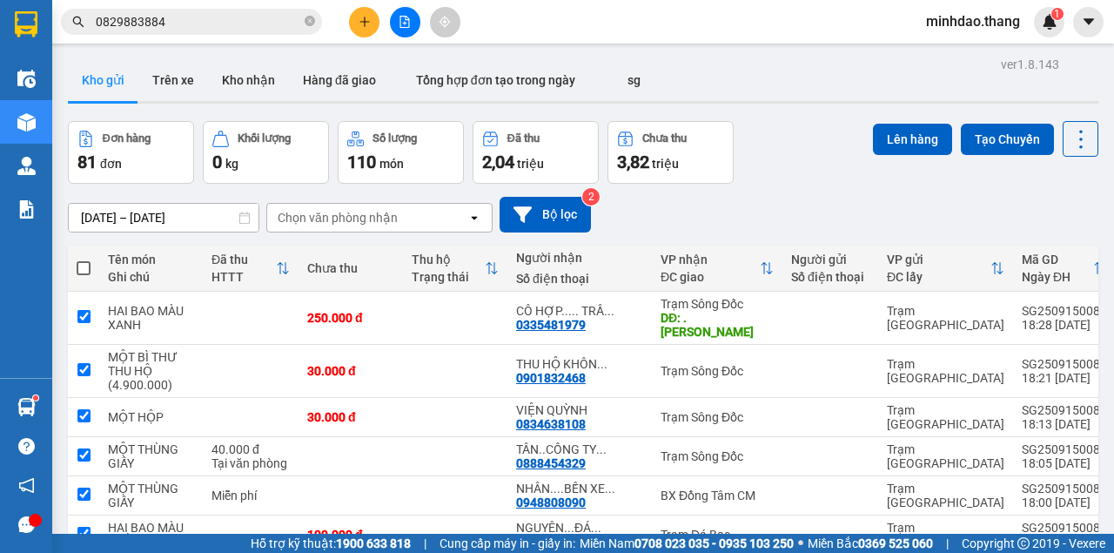
checkbox input "true"
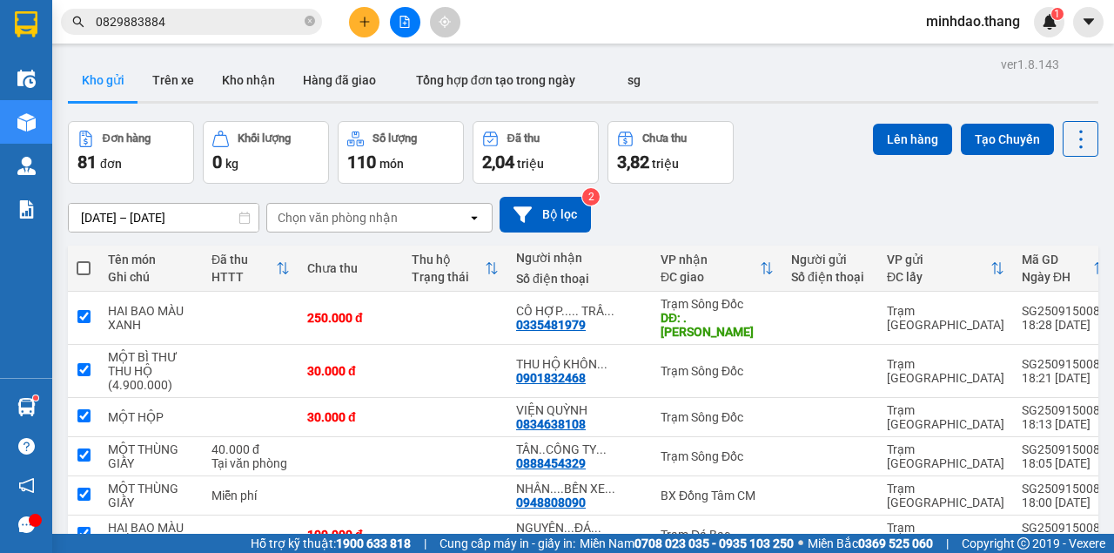
checkbox input "true"
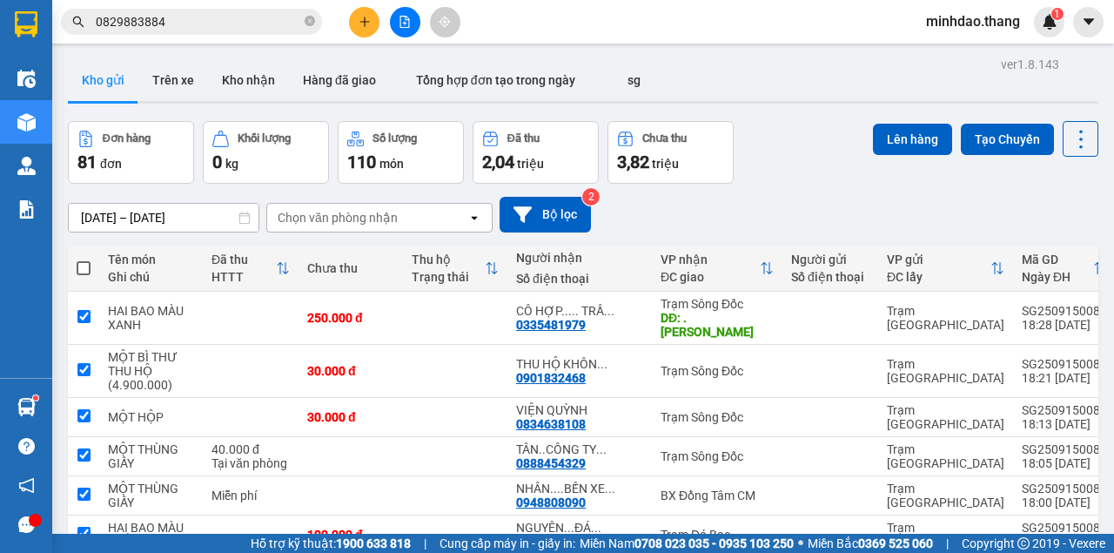
checkbox input "true"
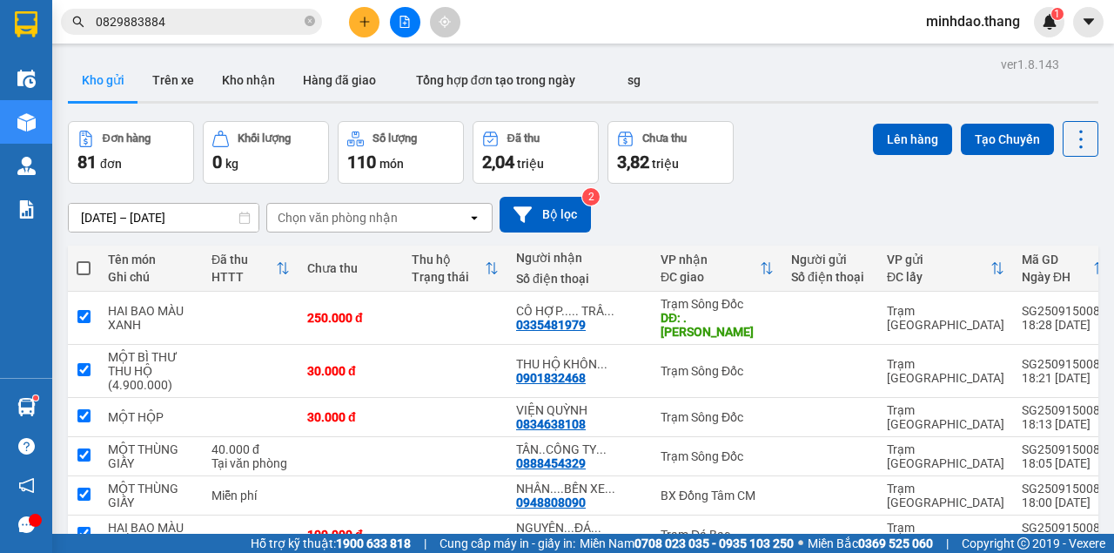
checkbox input "true"
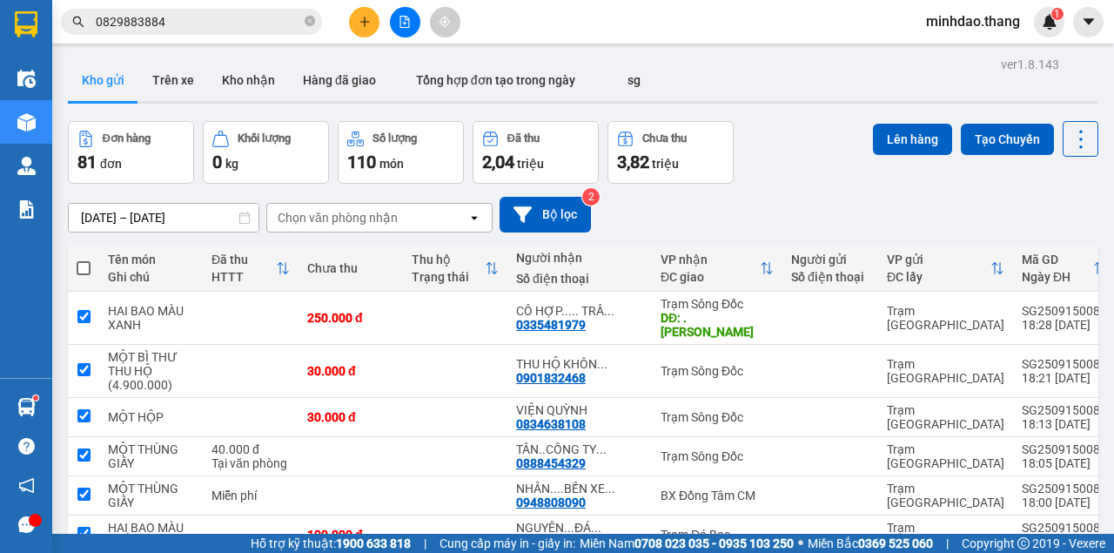
checkbox input "true"
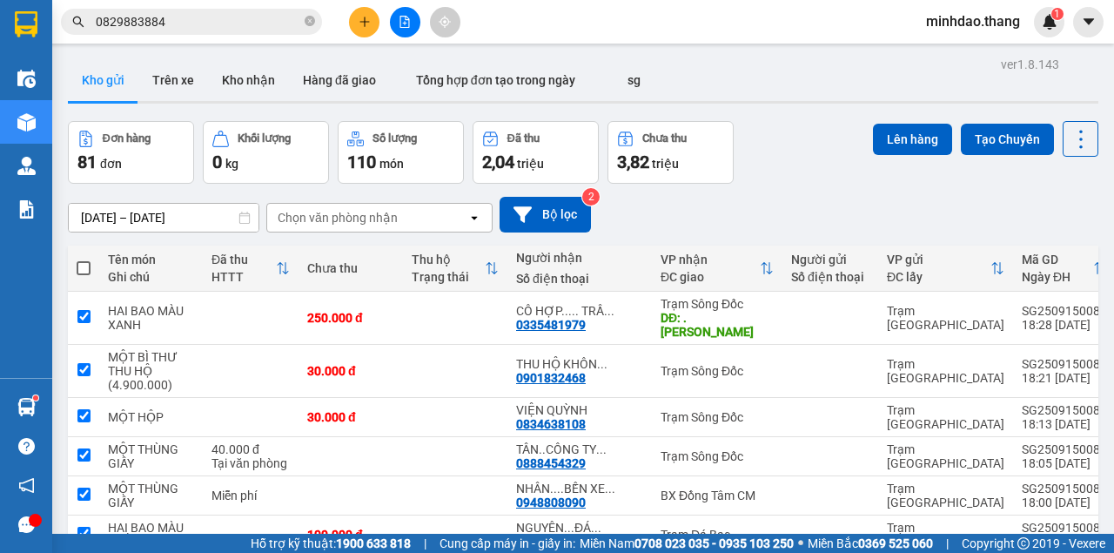
checkbox input "true"
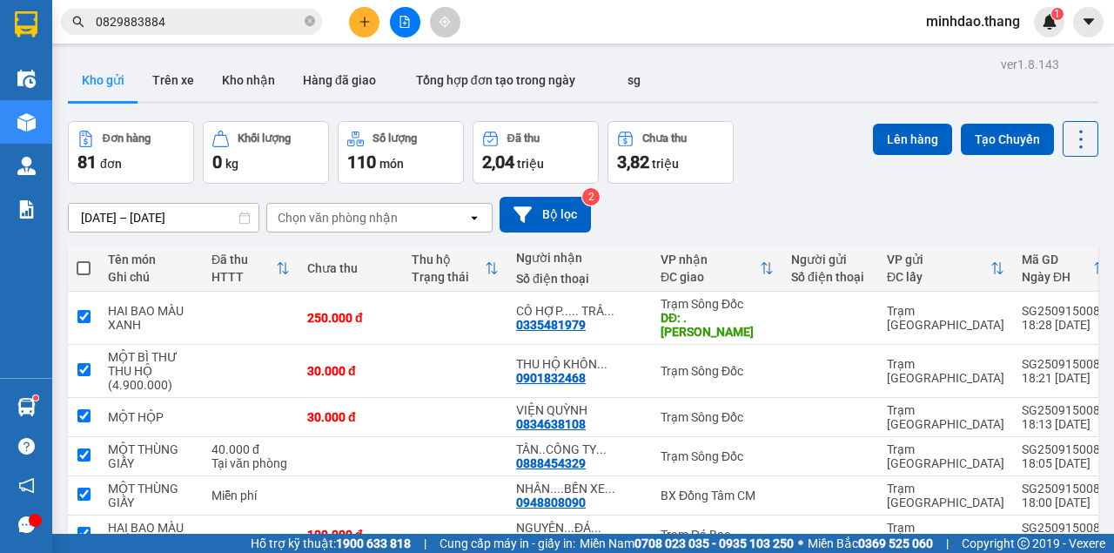
checkbox input "true"
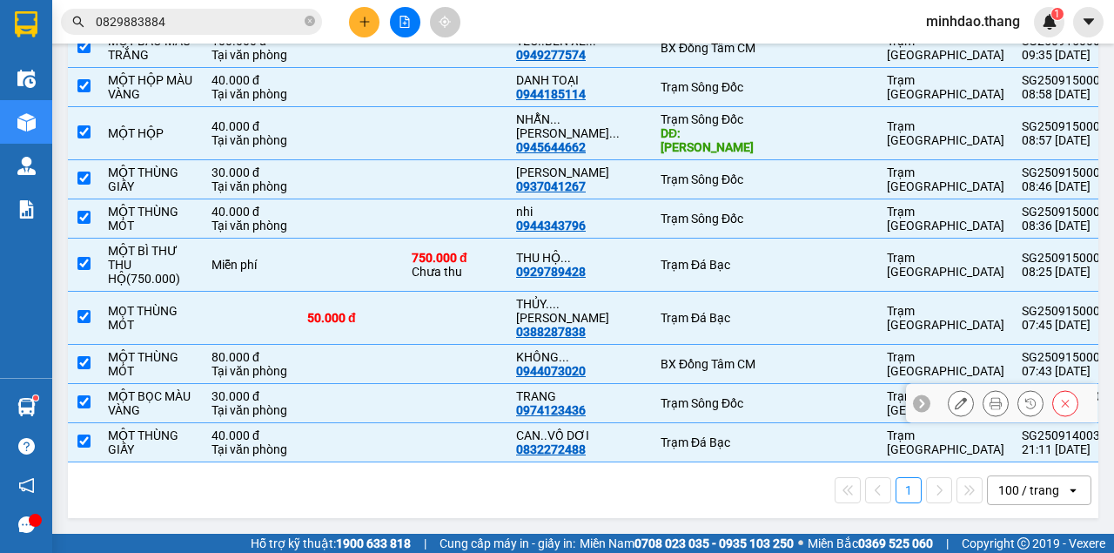
scroll to position [3615, 0]
click at [1010, 490] on div "100 / trang" at bounding box center [1028, 489] width 61 height 17
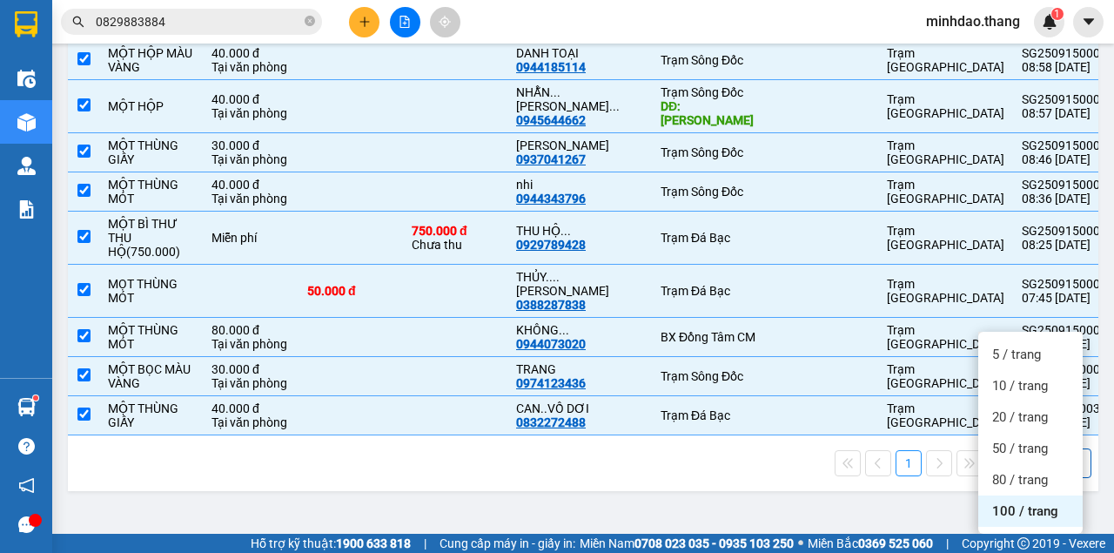
click at [1018, 495] on div "100 / trang" at bounding box center [1030, 510] width 104 height 31
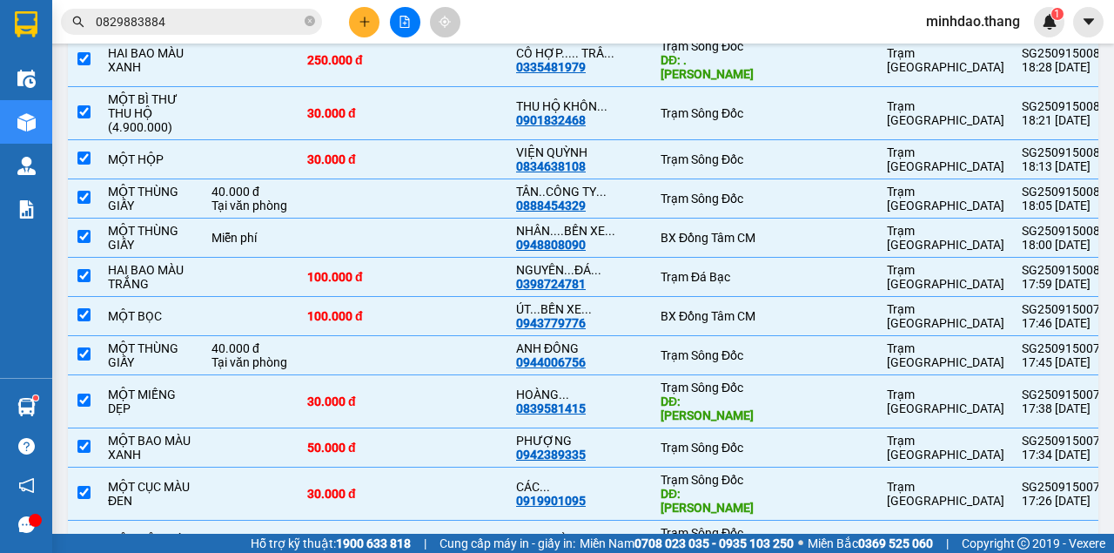
scroll to position [0, 0]
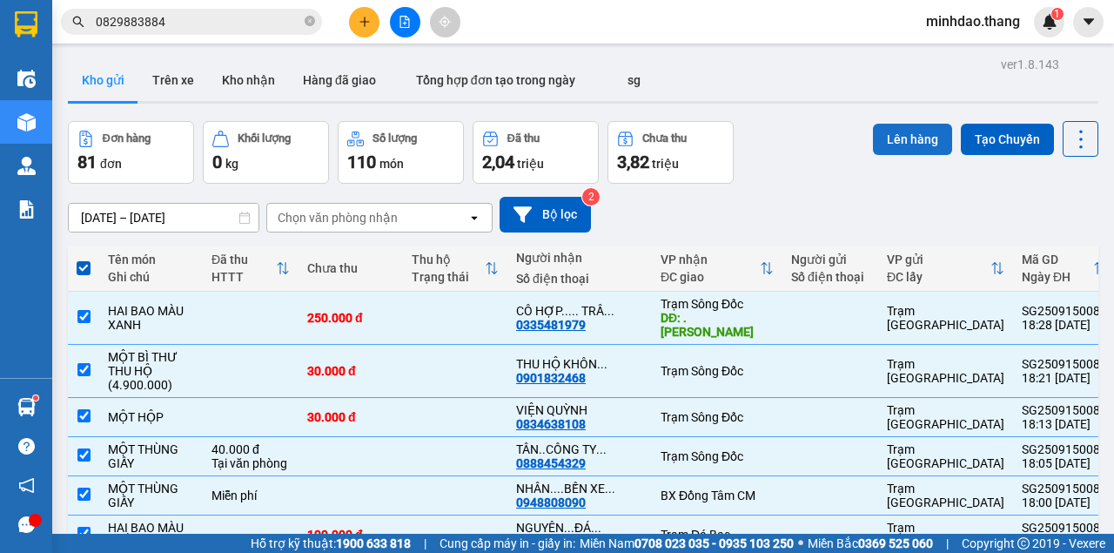
click at [910, 138] on button "Lên hàng" at bounding box center [912, 139] width 79 height 31
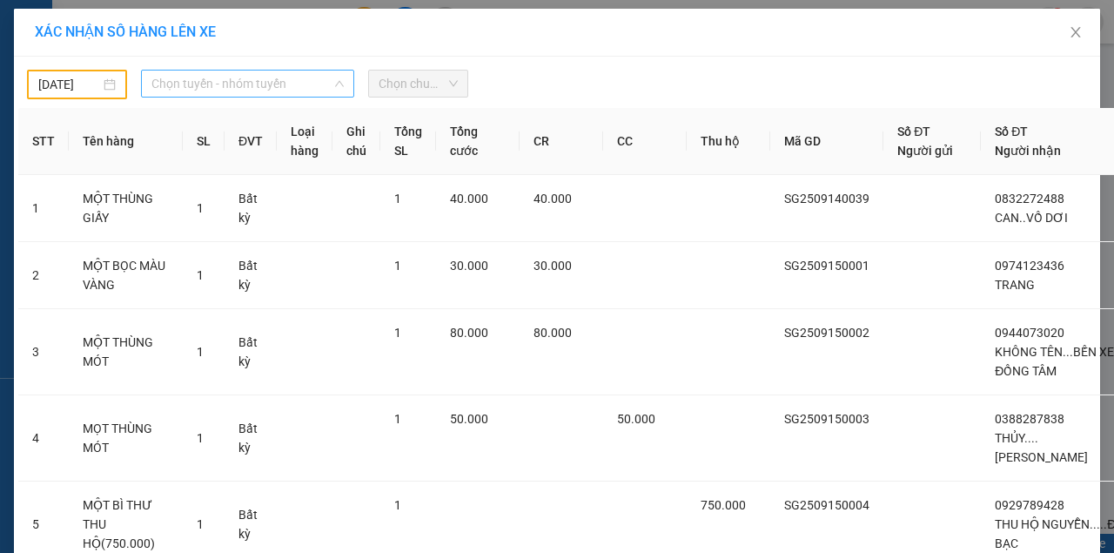
click at [249, 84] on span "Chọn tuyến - nhóm tuyến" at bounding box center [247, 83] width 192 height 26
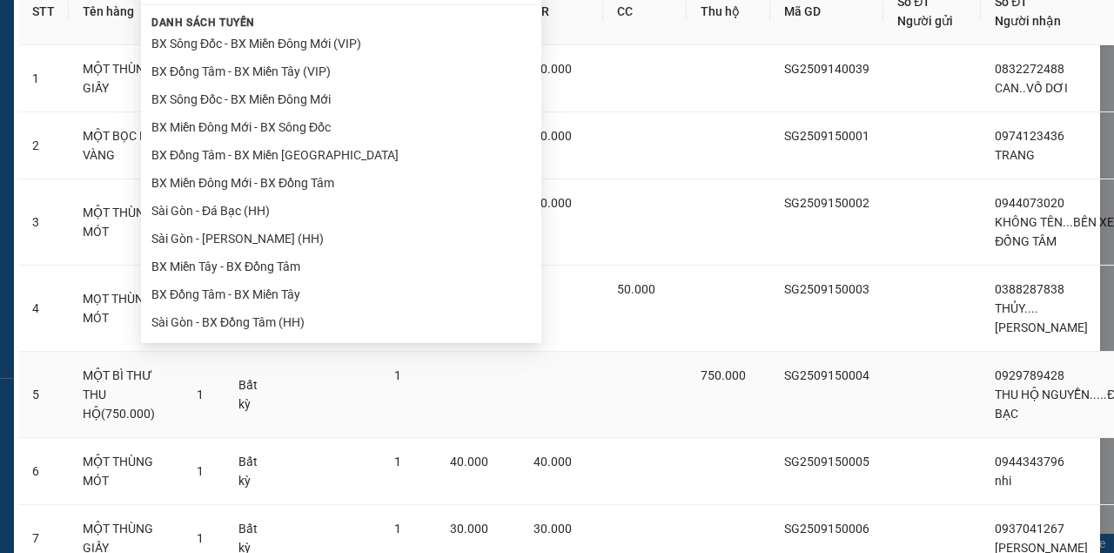
scroll to position [116, 0]
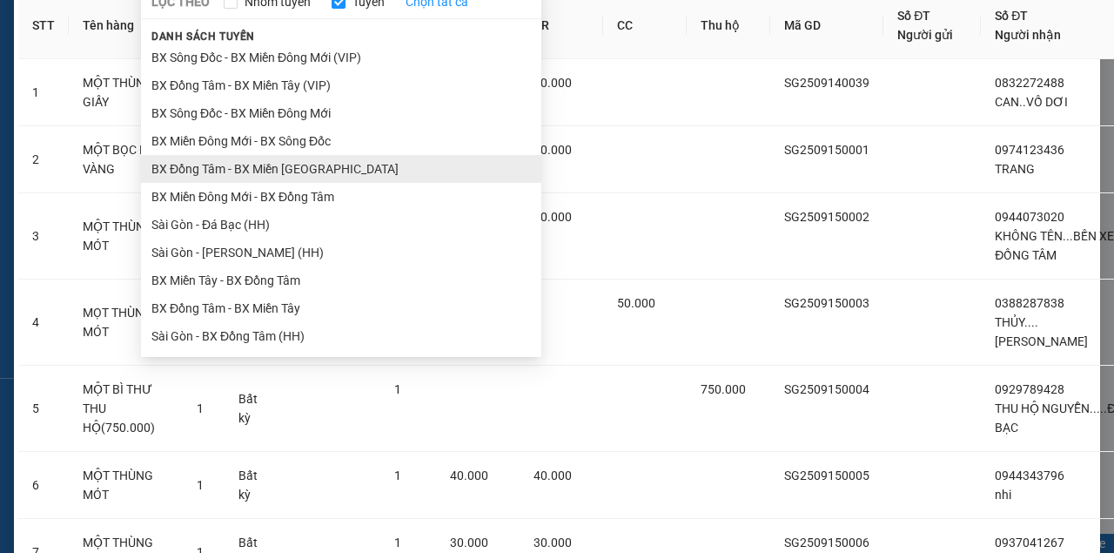
drag, startPoint x: 235, startPoint y: 278, endPoint x: 244, endPoint y: 272, distance: 10.6
click at [235, 277] on ul "BX Đồng Tâm - BX Sông Đốc BX Miền Tây - BX Đồng Tâm (VIP) BX Sông Đốc - BX Miền…" at bounding box center [341, 197] width 400 height 304
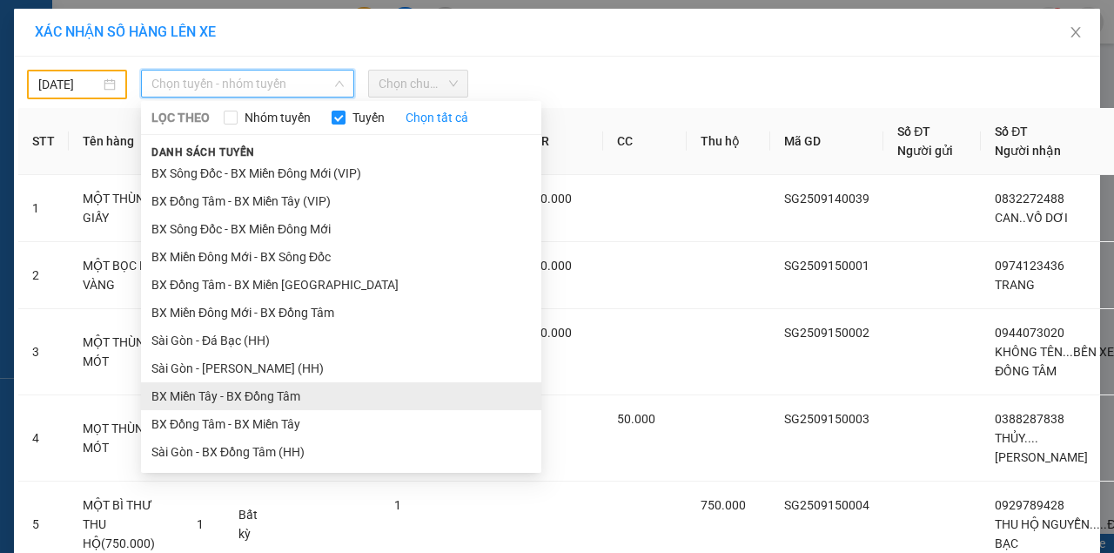
click at [240, 404] on li "BX Miền Tây - BX Đồng Tâm" at bounding box center [341, 396] width 400 height 28
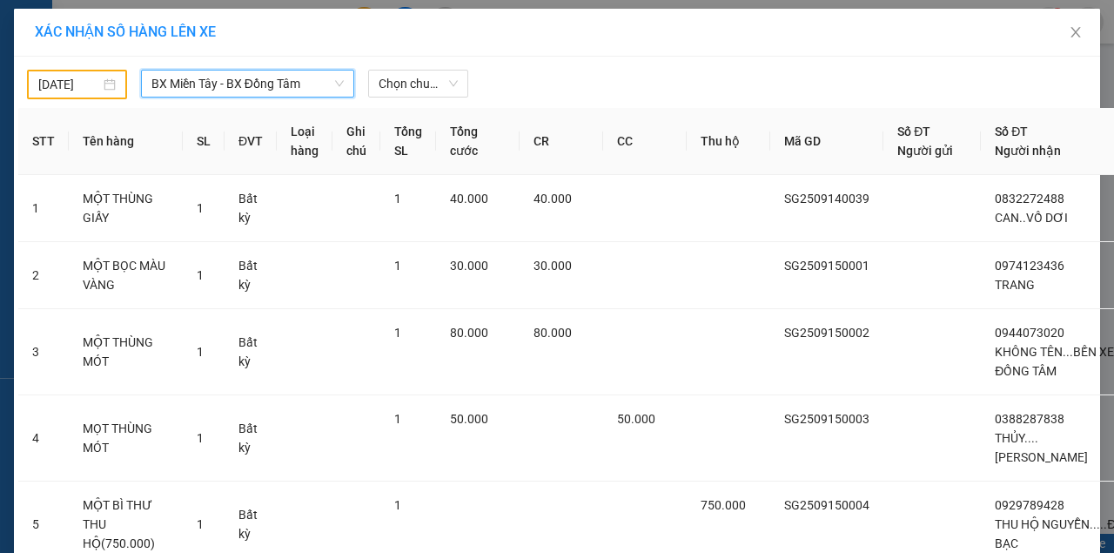
click at [72, 86] on input "14/09/2025" at bounding box center [69, 84] width 62 height 19
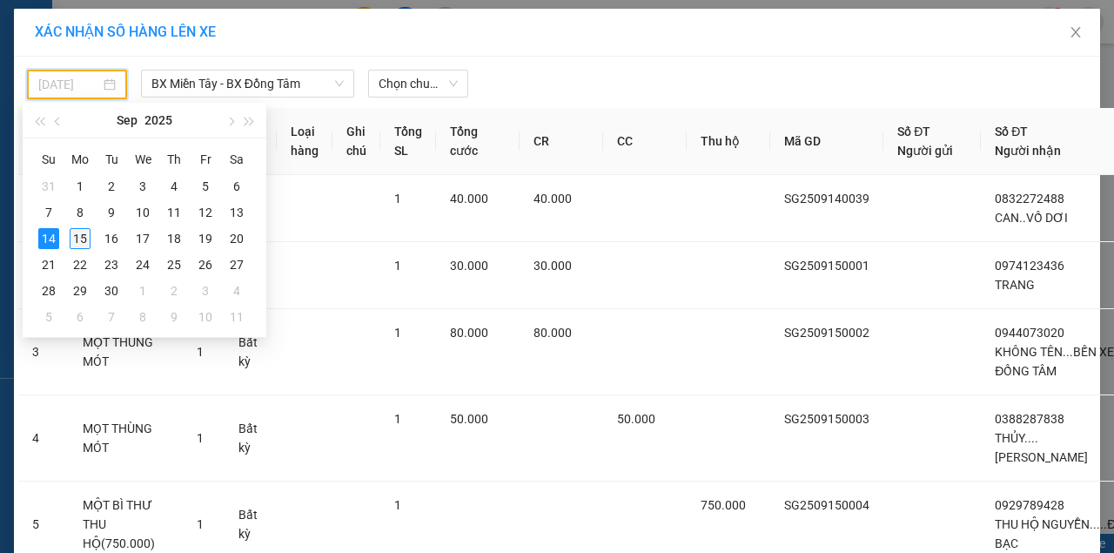
click at [92, 236] on td "15" at bounding box center [79, 238] width 31 height 26
type input "[DATE]"
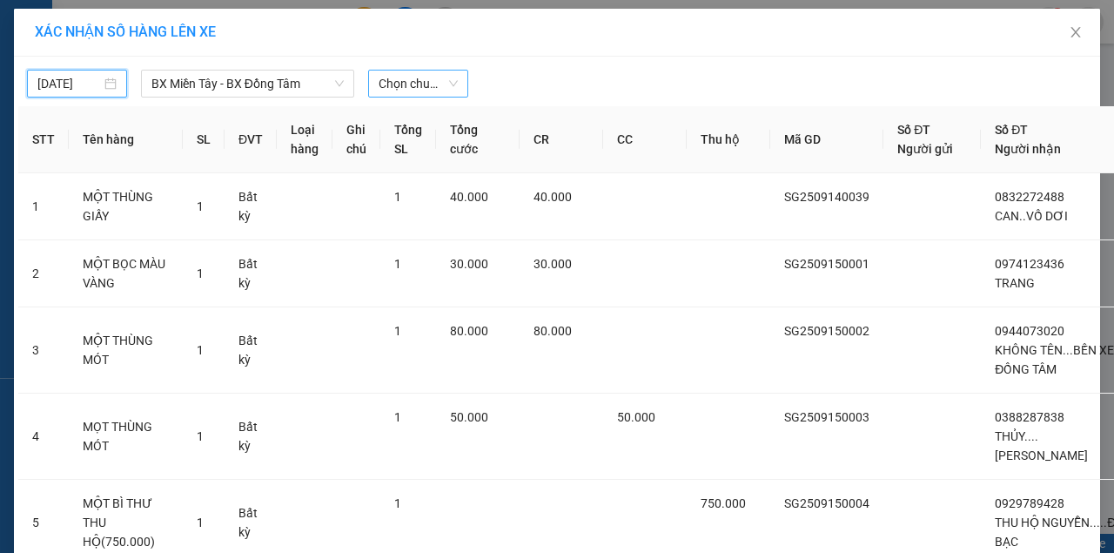
click at [432, 87] on span "Chọn chuyến" at bounding box center [418, 83] width 79 height 26
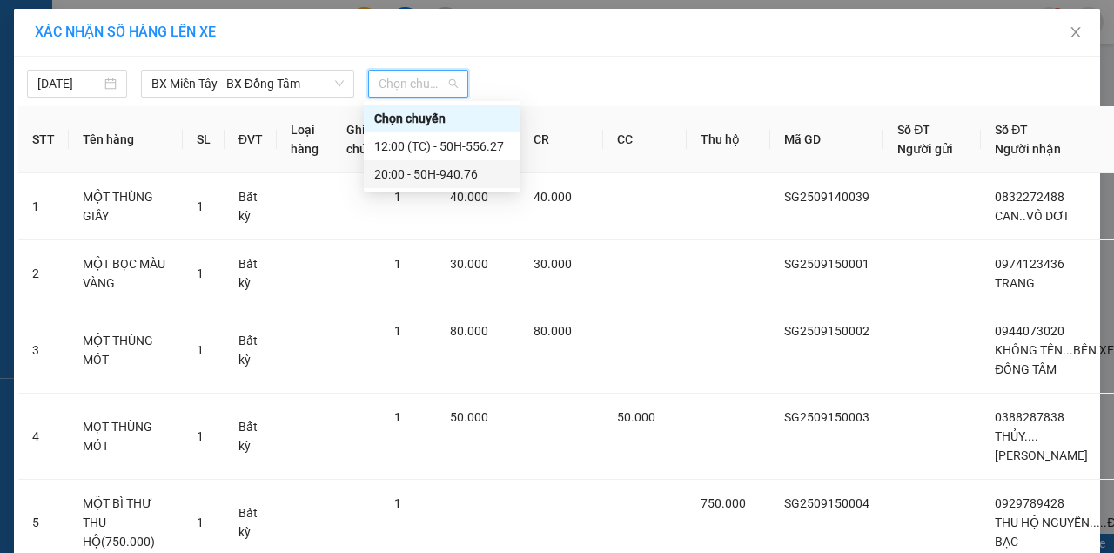
click at [410, 169] on div "20:00 - 50H-940.76" at bounding box center [442, 173] width 136 height 19
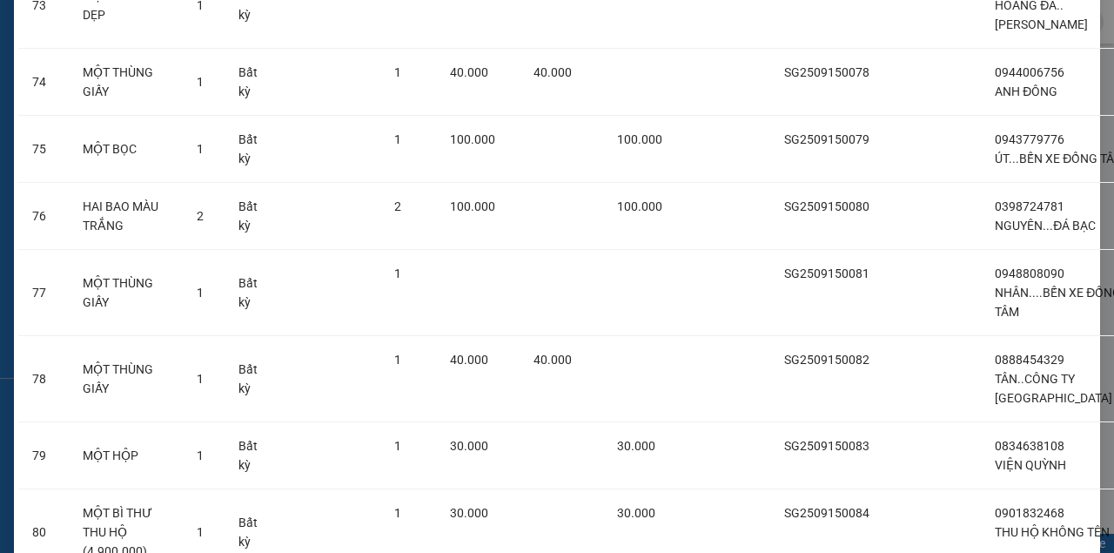
scroll to position [6559, 0]
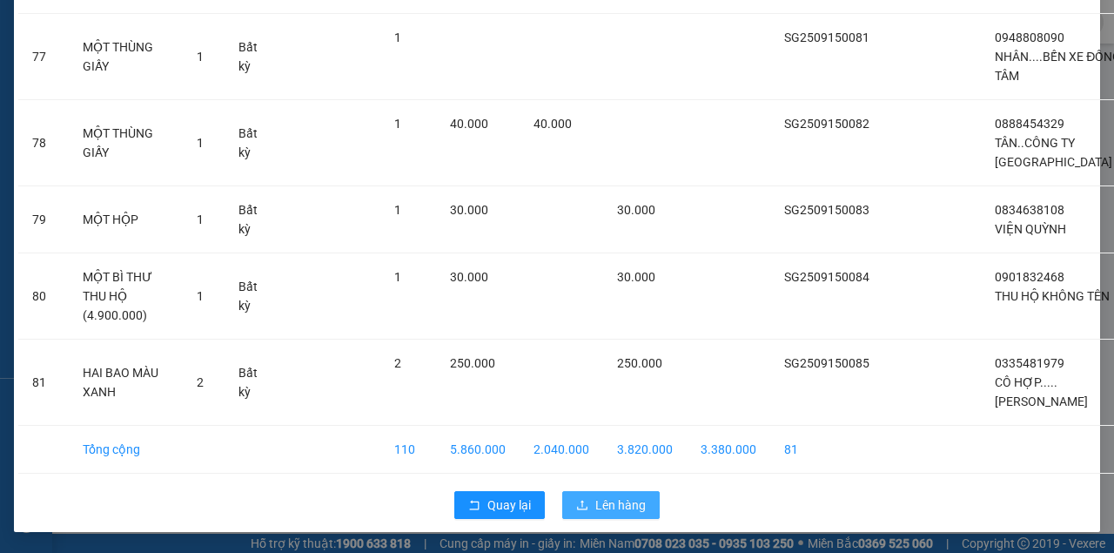
click at [587, 501] on button "Lên hàng" at bounding box center [610, 505] width 97 height 28
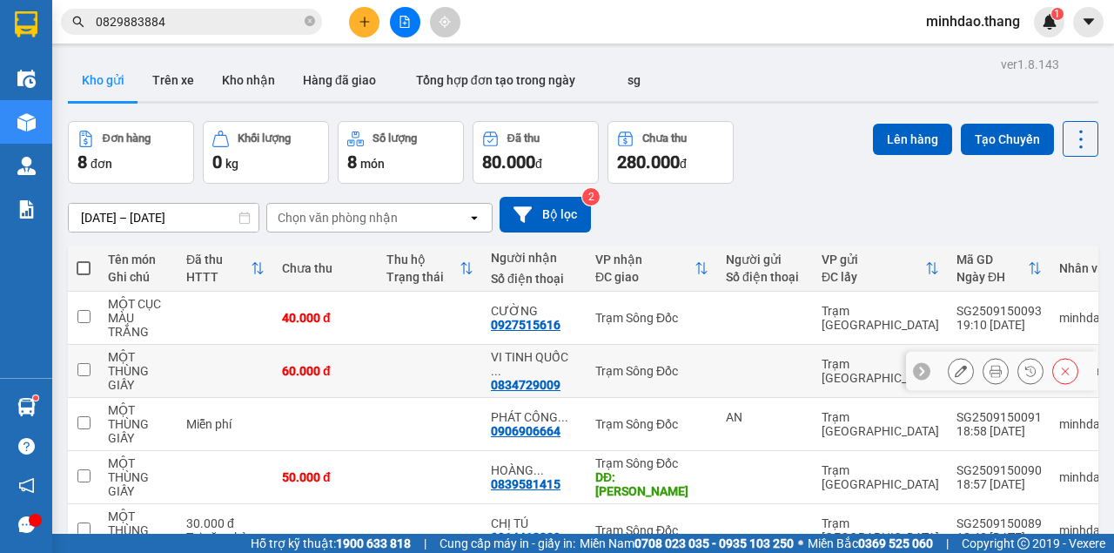
scroll to position [57, 0]
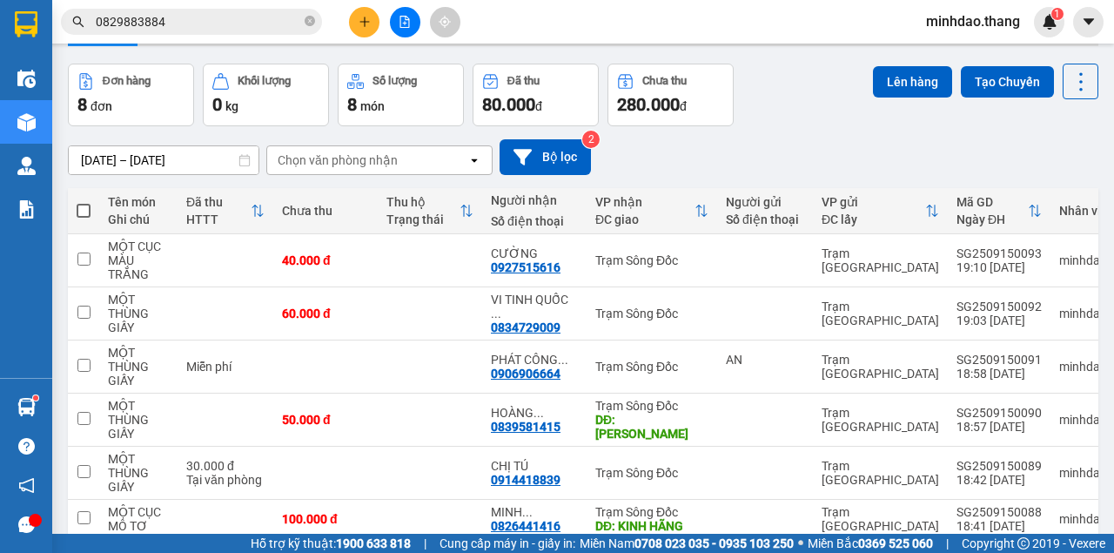
click at [80, 211] on span at bounding box center [84, 211] width 14 height 14
click at [84, 202] on input "checkbox" at bounding box center [84, 202] width 0 height 0
checkbox input "true"
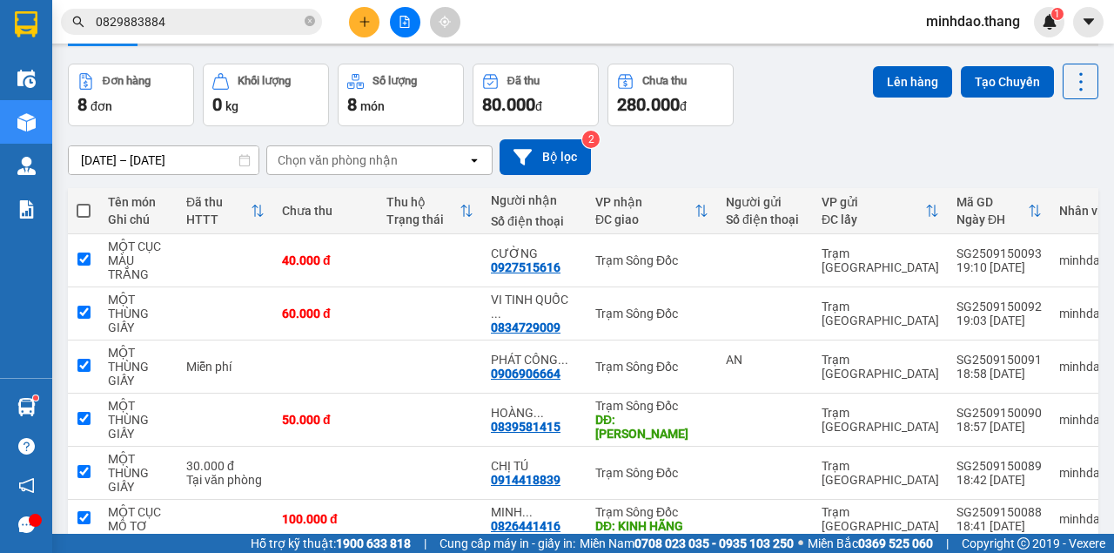
checkbox input "true"
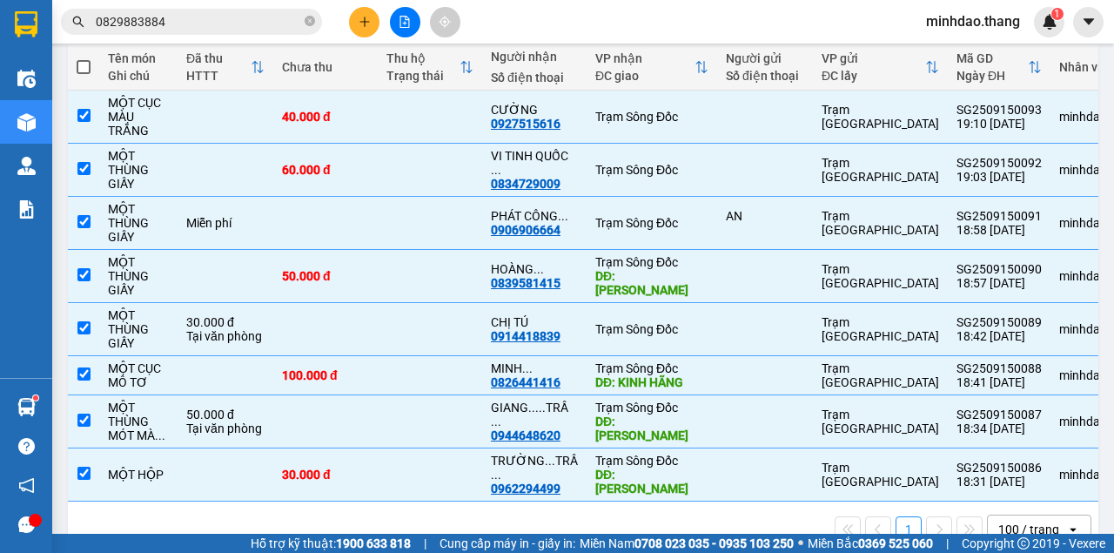
scroll to position [248, 0]
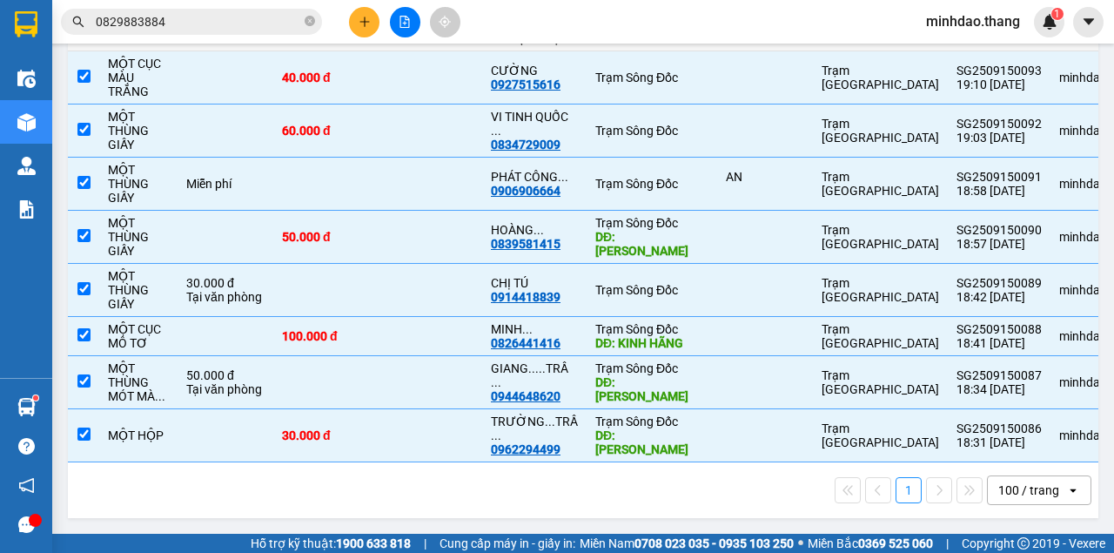
click at [1030, 493] on div "100 / trang" at bounding box center [1028, 489] width 61 height 17
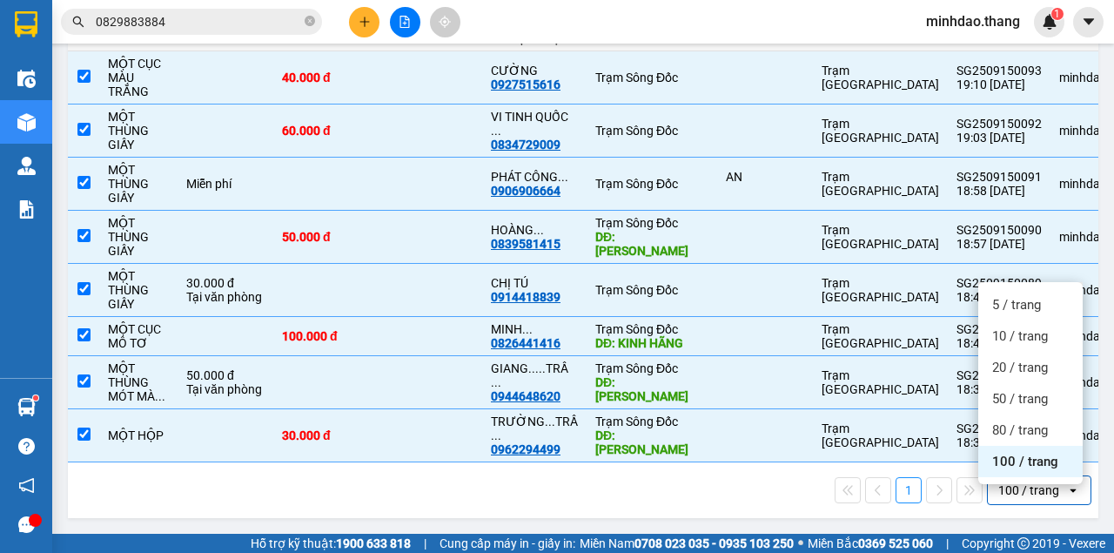
click at [1039, 458] on span "100 / trang" at bounding box center [1025, 461] width 66 height 17
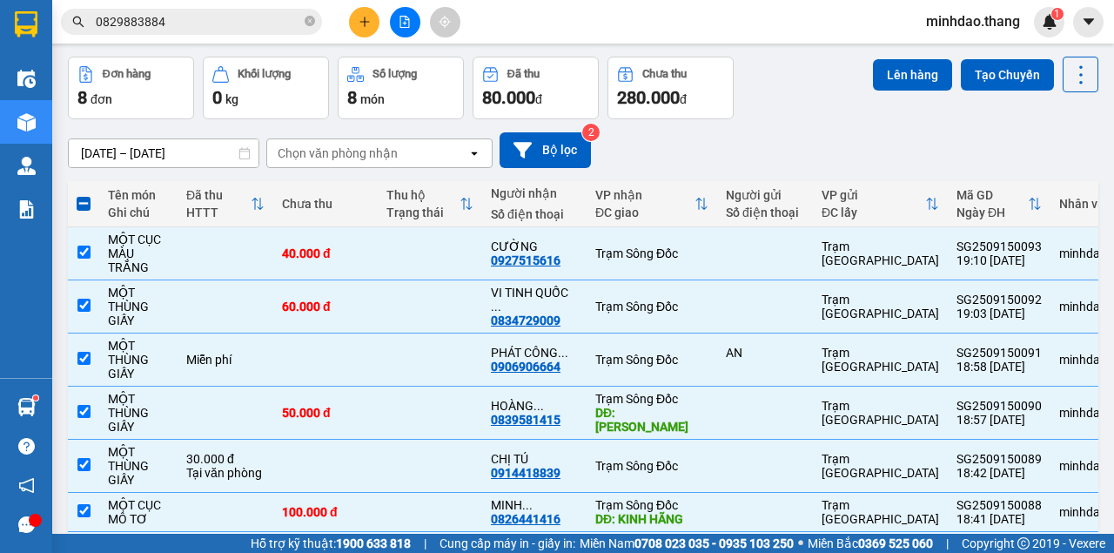
scroll to position [0, 0]
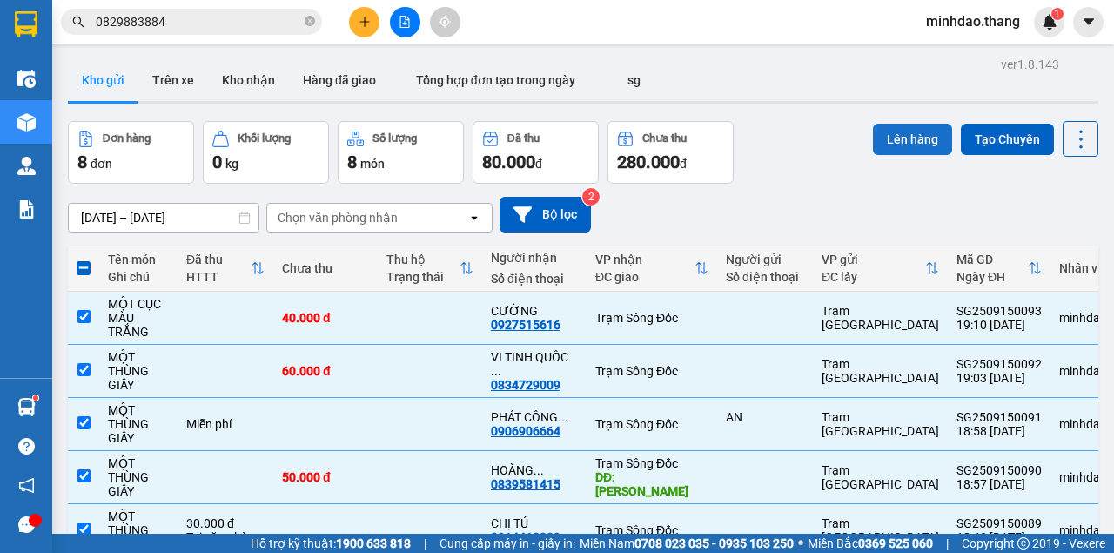
click at [907, 141] on button "Lên hàng" at bounding box center [912, 139] width 79 height 31
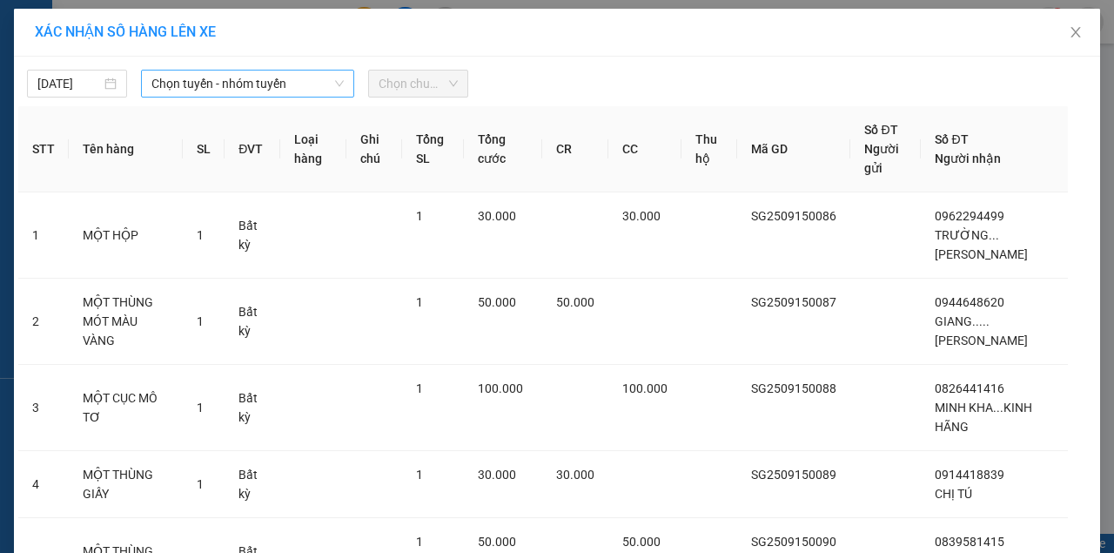
click at [222, 92] on span "Chọn tuyến - nhóm tuyến" at bounding box center [247, 83] width 192 height 26
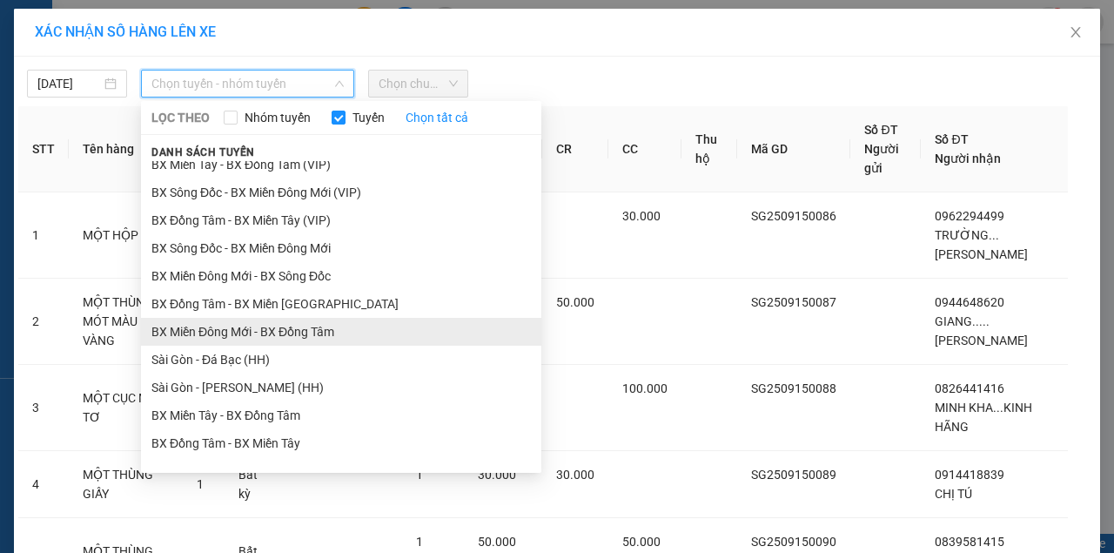
scroll to position [57, 0]
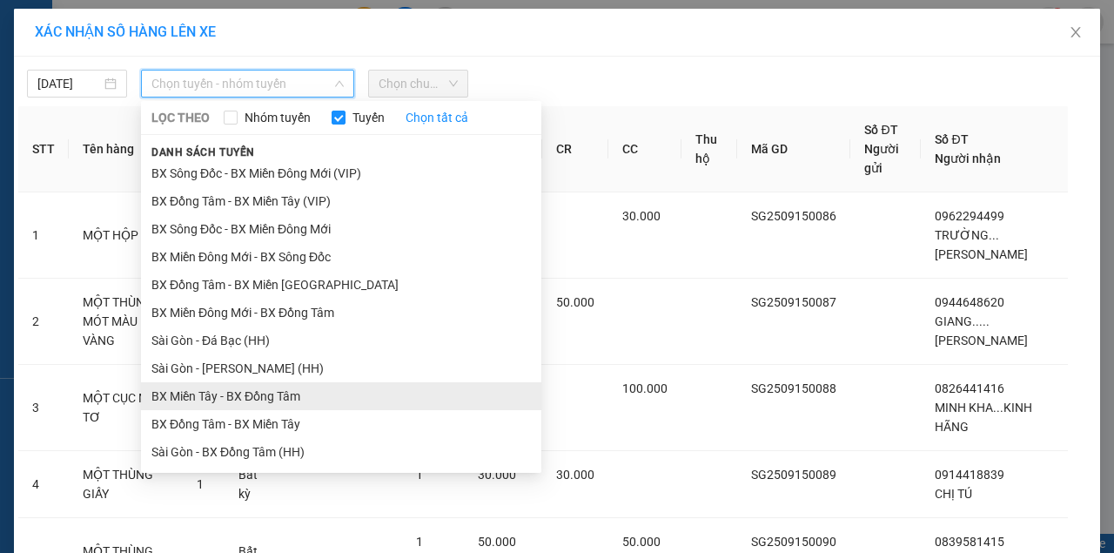
click at [228, 394] on li "BX Miền Tây - BX Đồng Tâm" at bounding box center [341, 396] width 400 height 28
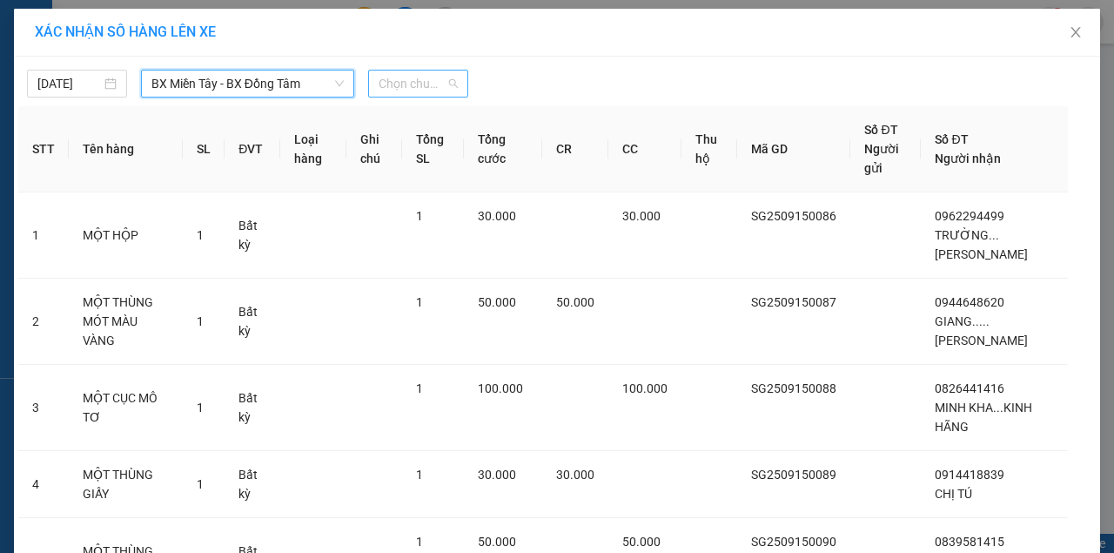
click at [420, 84] on span "Chọn chuyến" at bounding box center [418, 83] width 79 height 26
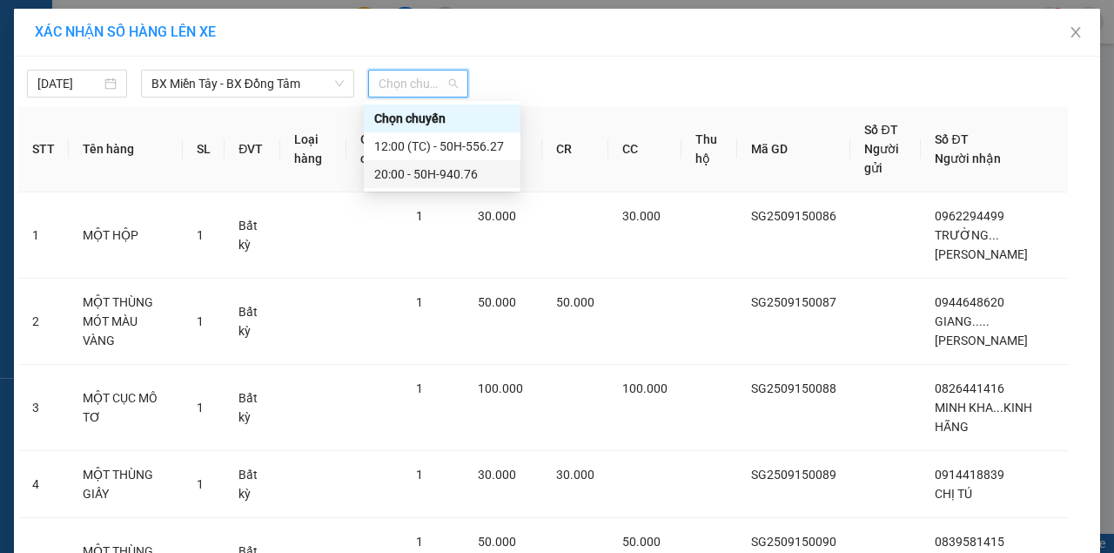
click at [423, 168] on div "20:00 - 50H-940.76" at bounding box center [442, 173] width 136 height 19
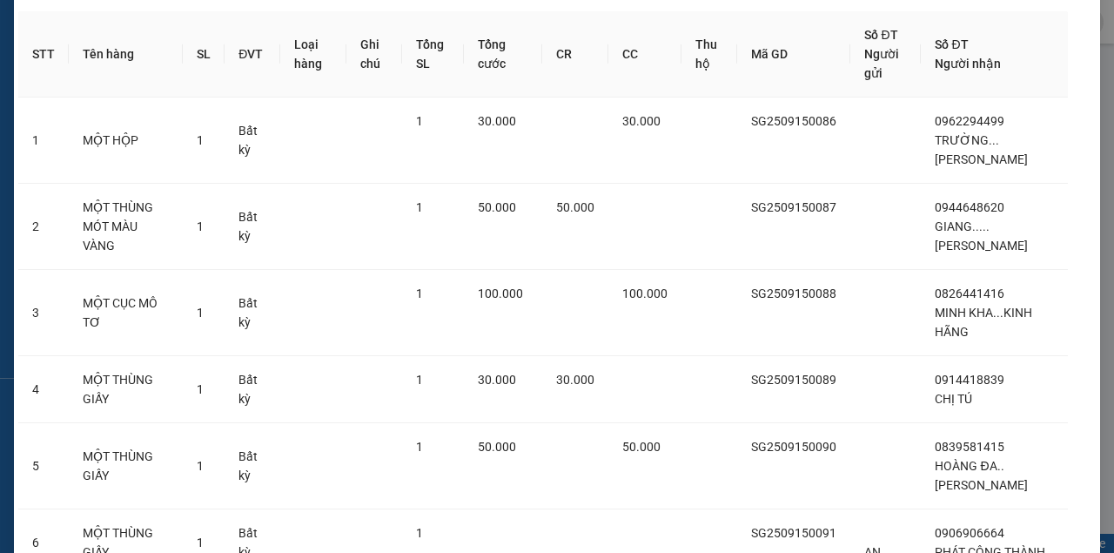
scroll to position [406, 0]
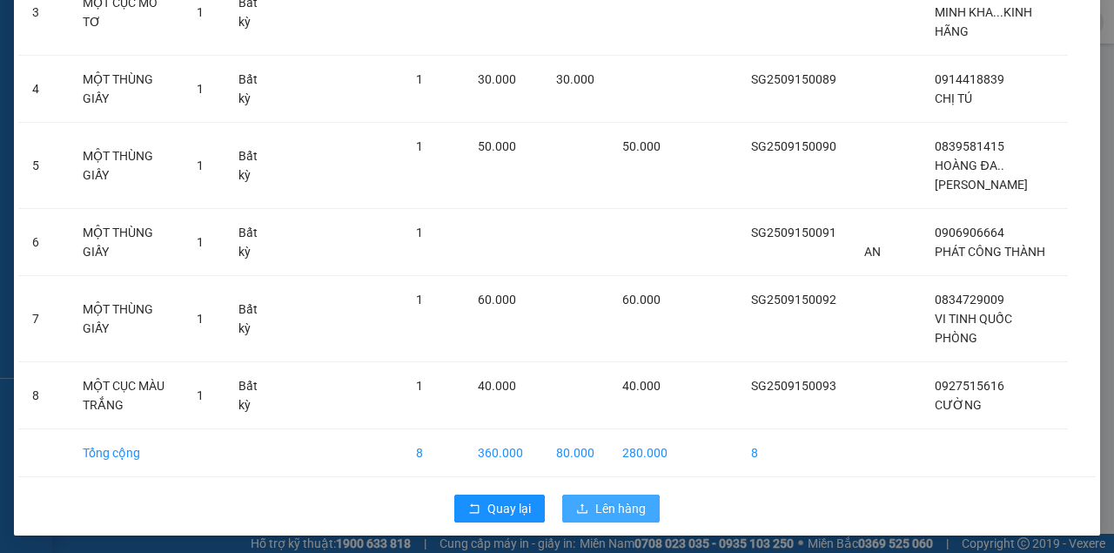
click at [615, 508] on span "Lên hàng" at bounding box center [620, 508] width 50 height 19
